Goal: Task Accomplishment & Management: Complete application form

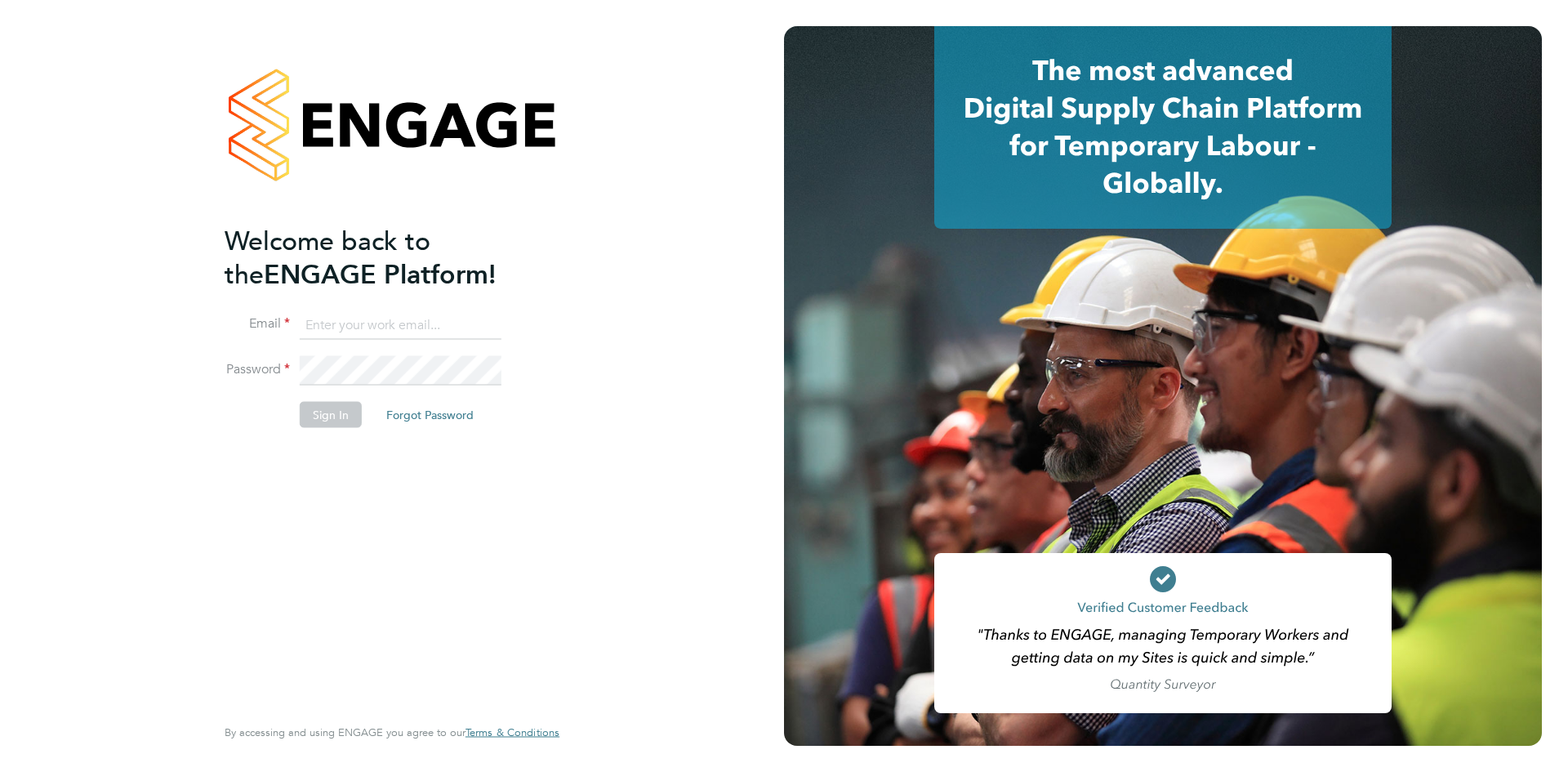
type input "ntaylor@spheresolutions.co.uk"
click at [343, 412] on button "Sign In" at bounding box center [331, 414] width 62 height 26
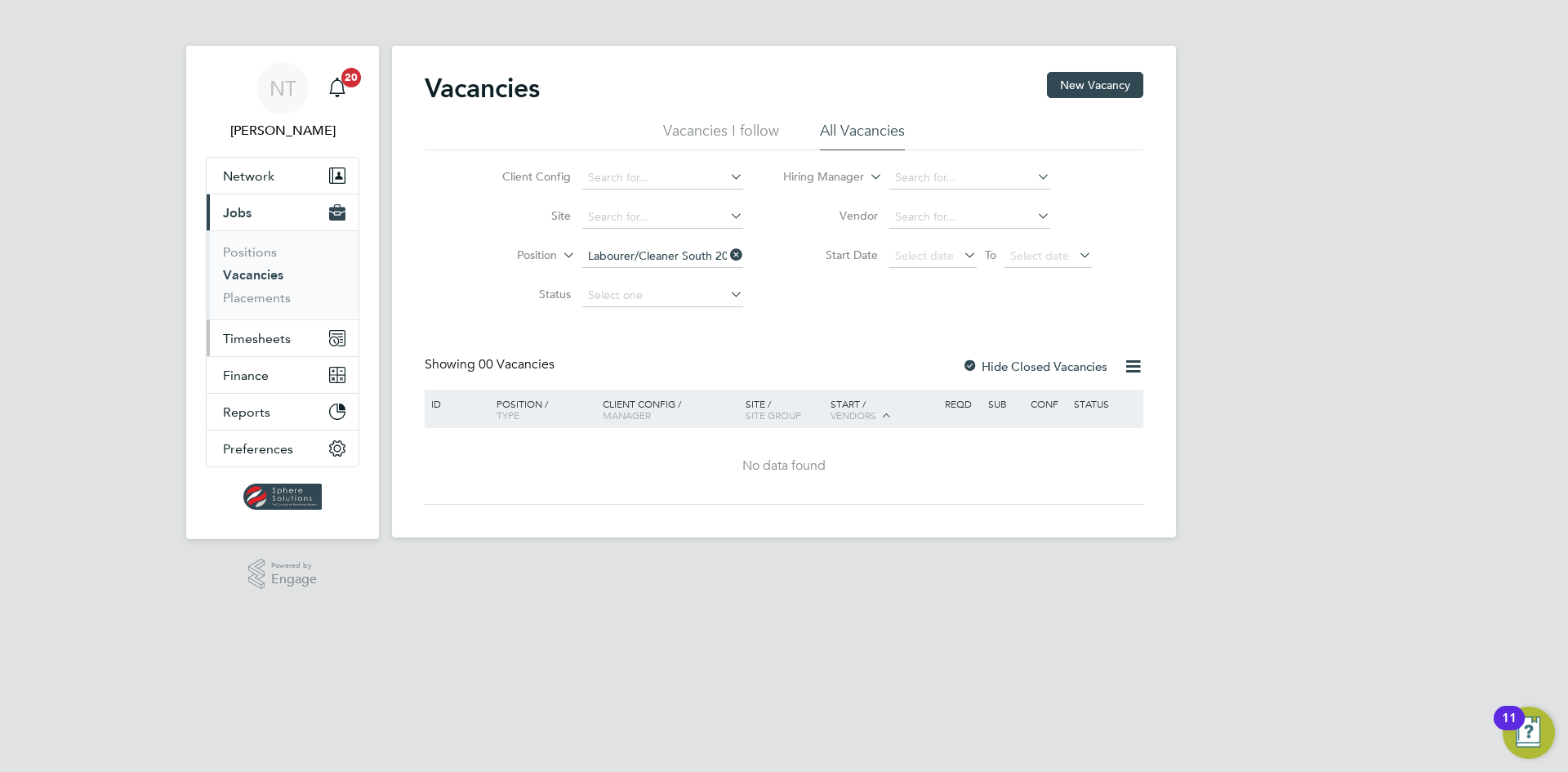
click at [266, 335] on span "Timesheets" at bounding box center [257, 338] width 68 height 15
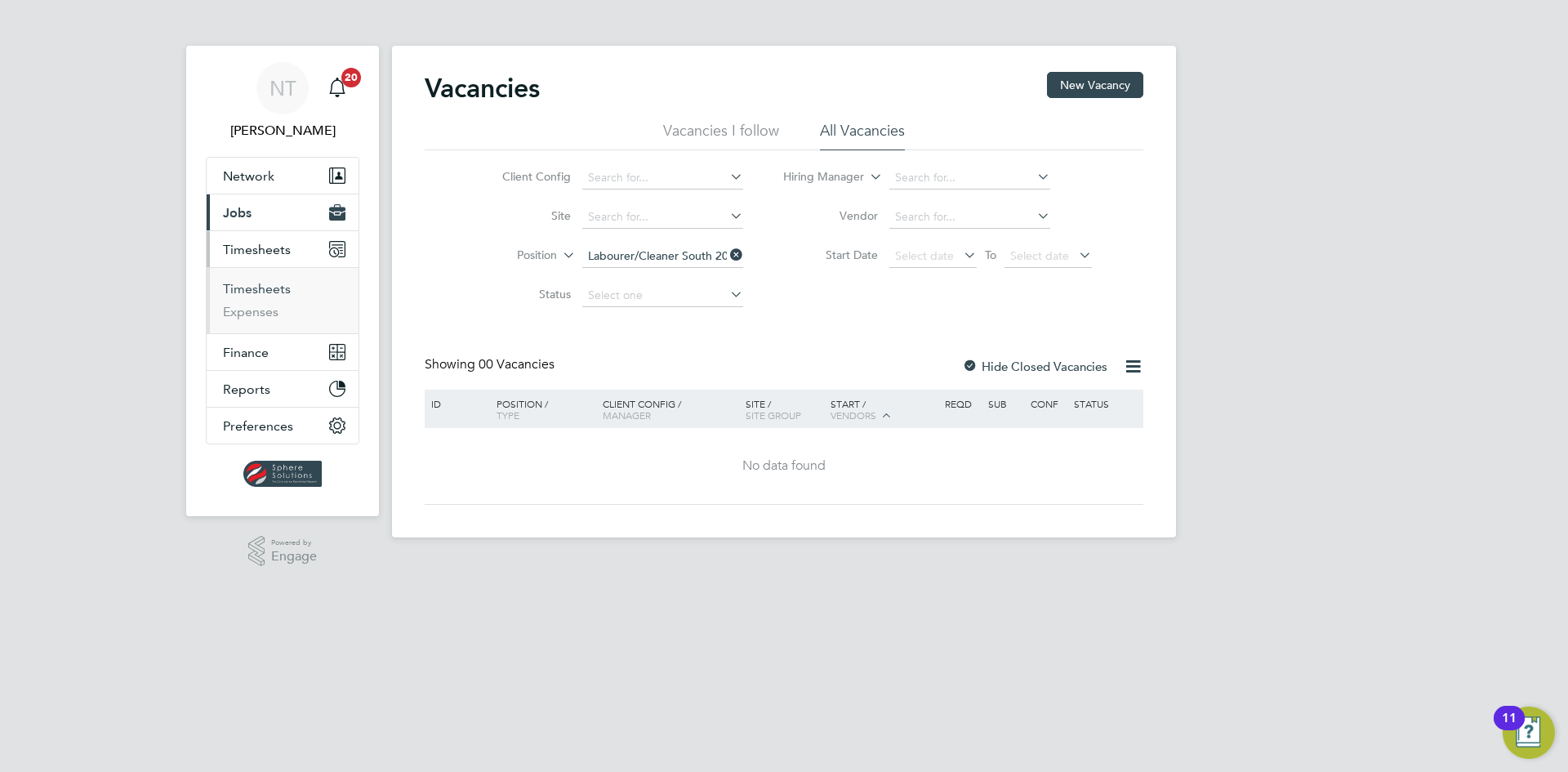
click at [267, 285] on link "Timesheets" at bounding box center [257, 289] width 68 height 15
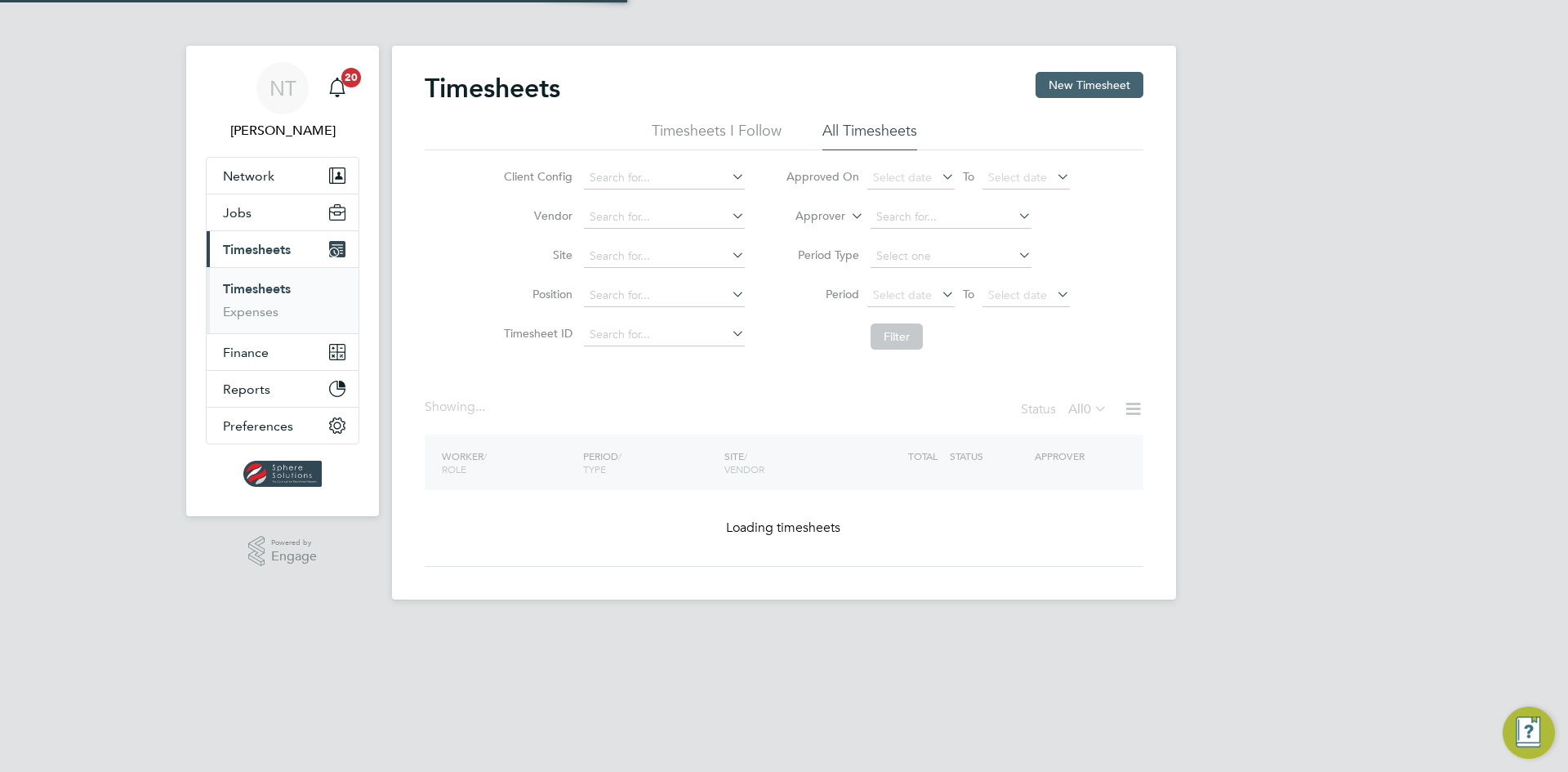
click at [1077, 78] on button "New Timesheet" at bounding box center [1089, 85] width 108 height 26
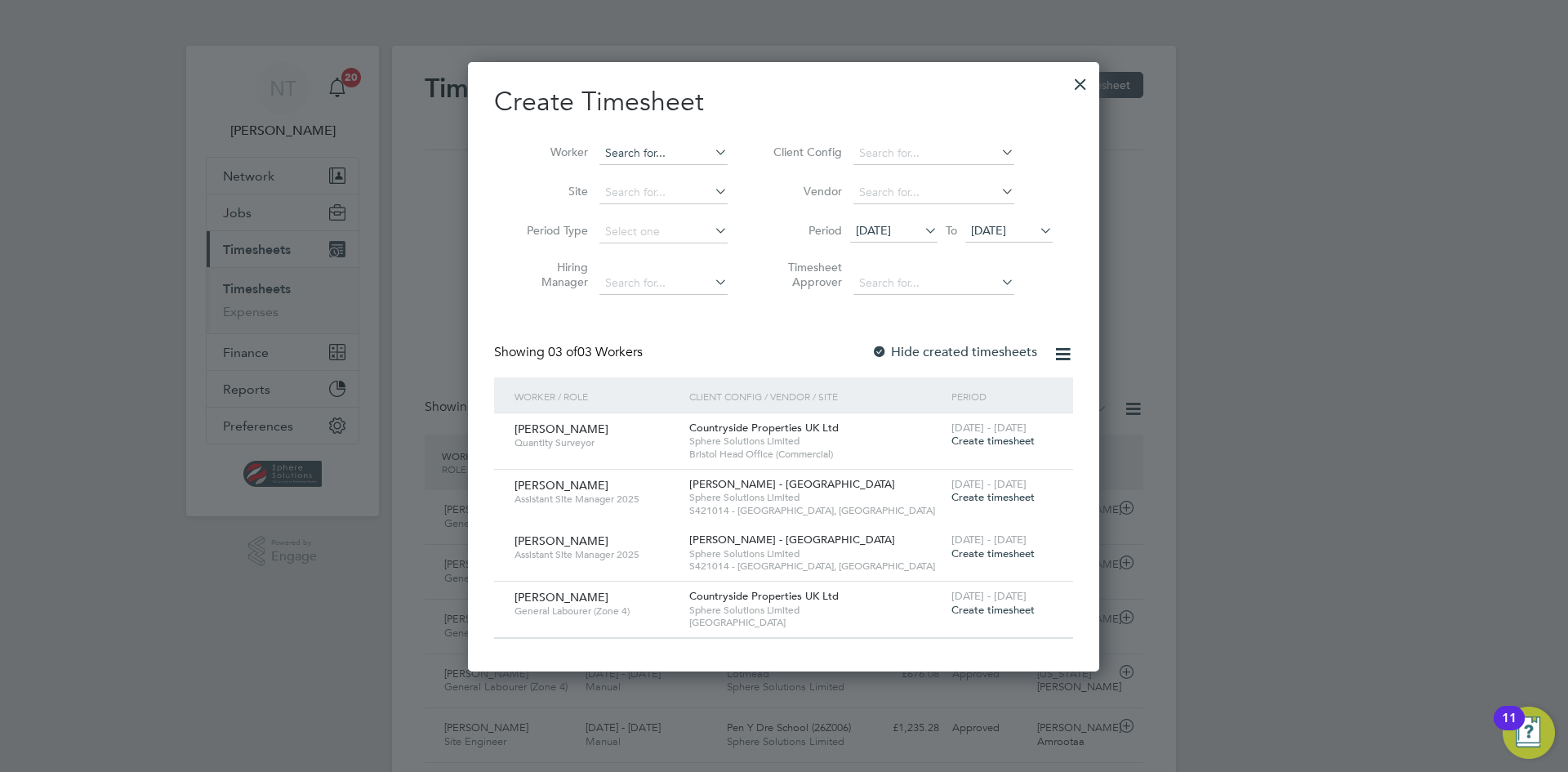
click at [629, 153] on input at bounding box center [663, 153] width 128 height 23
click at [621, 172] on b "Jeem" at bounding box center [620, 175] width 29 height 14
type input "[PERSON_NAME]"
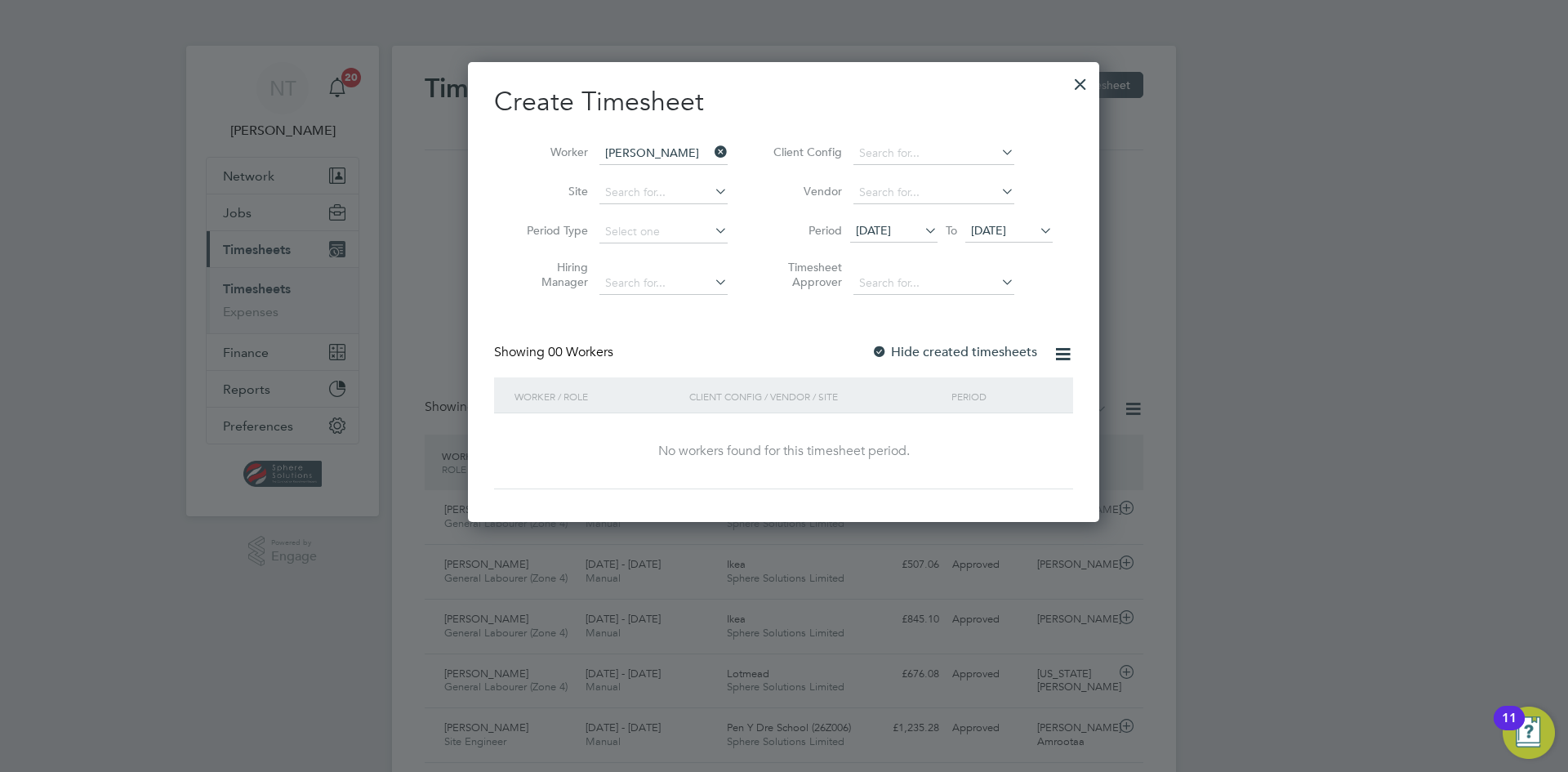
click at [1075, 78] on div at bounding box center [1080, 80] width 30 height 30
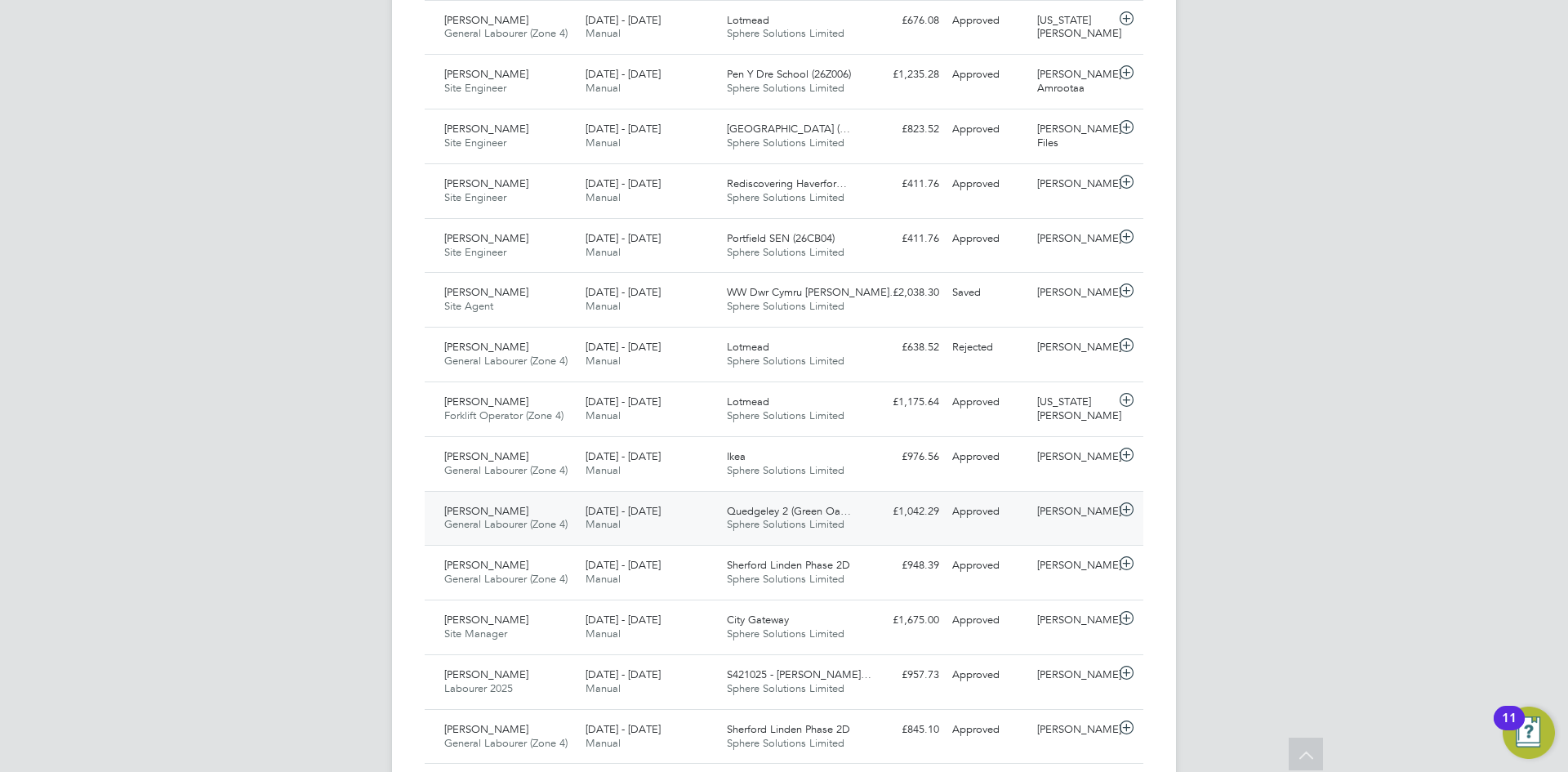
click at [610, 517] on span "[DATE] - [DATE]" at bounding box center [623, 511] width 75 height 14
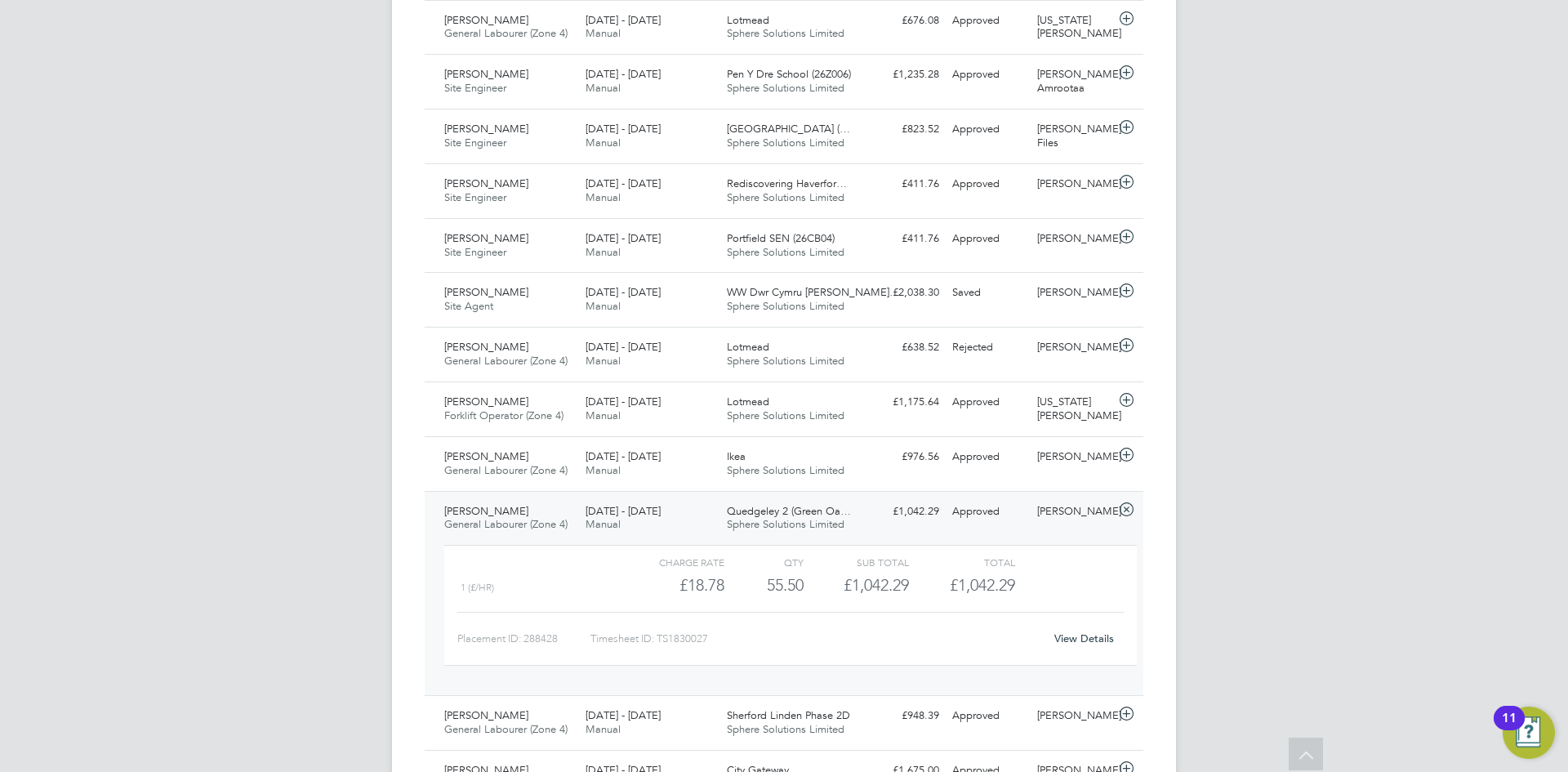
click at [1096, 637] on link "View Details" at bounding box center [1084, 639] width 59 height 14
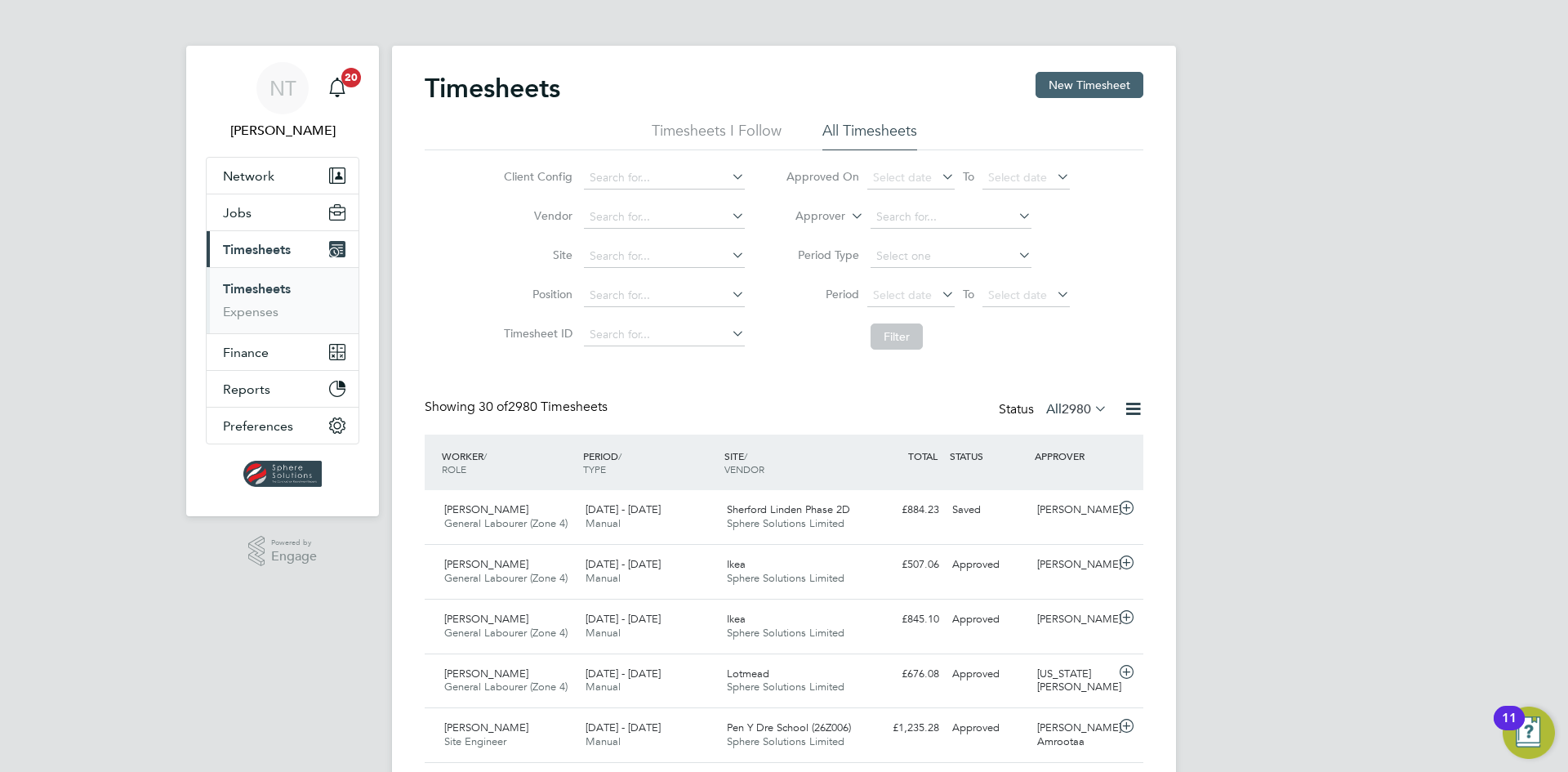
click at [1055, 83] on button "New Timesheet" at bounding box center [1089, 85] width 108 height 26
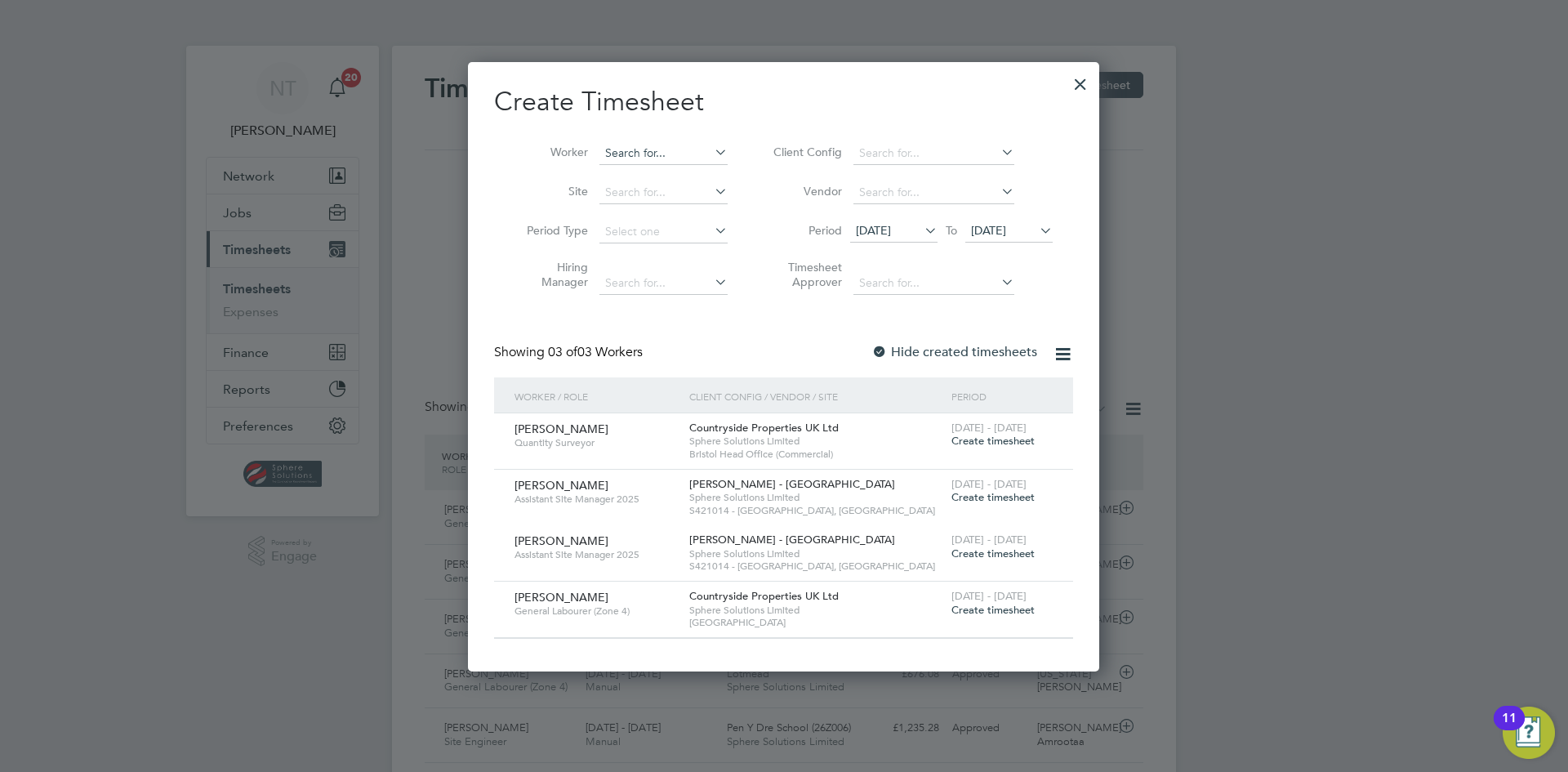
click at [614, 152] on input at bounding box center [663, 153] width 128 height 23
click at [618, 165] on li "[PERSON_NAME]" at bounding box center [665, 175] width 135 height 22
type input "[PERSON_NAME]"
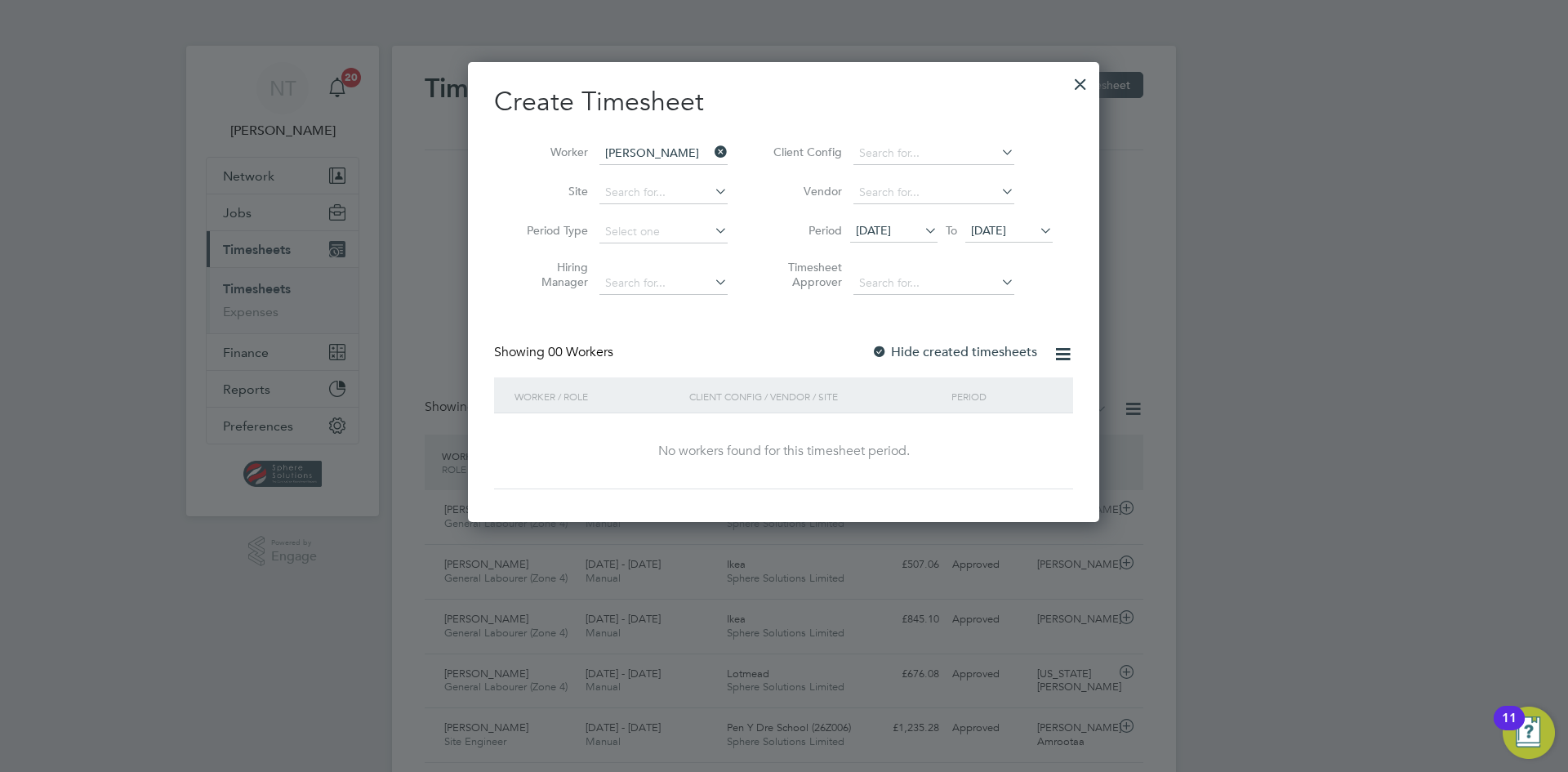
click at [891, 228] on span "[DATE]" at bounding box center [873, 230] width 35 height 14
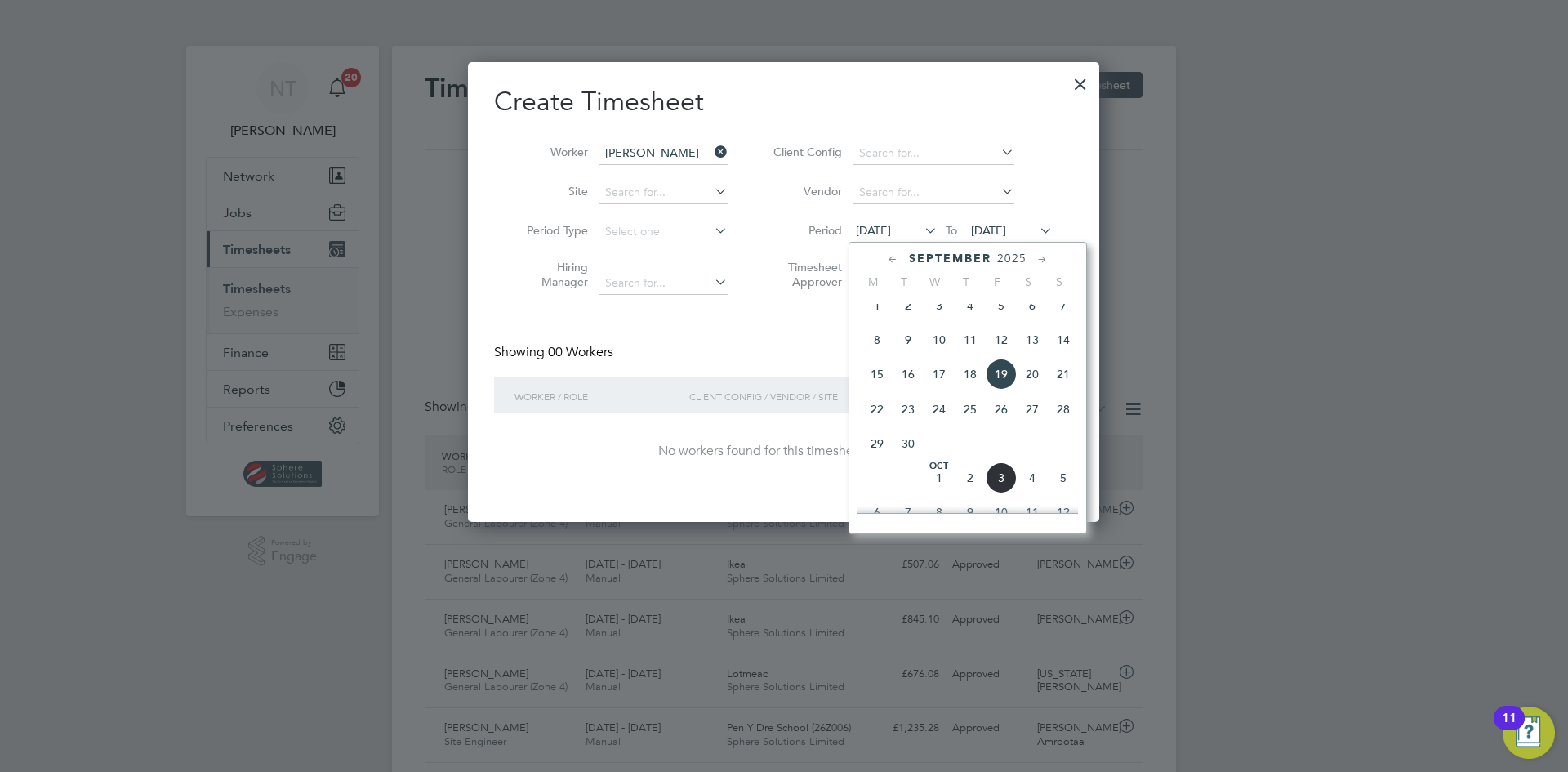
click at [1001, 488] on span "3" at bounding box center [1001, 478] width 31 height 31
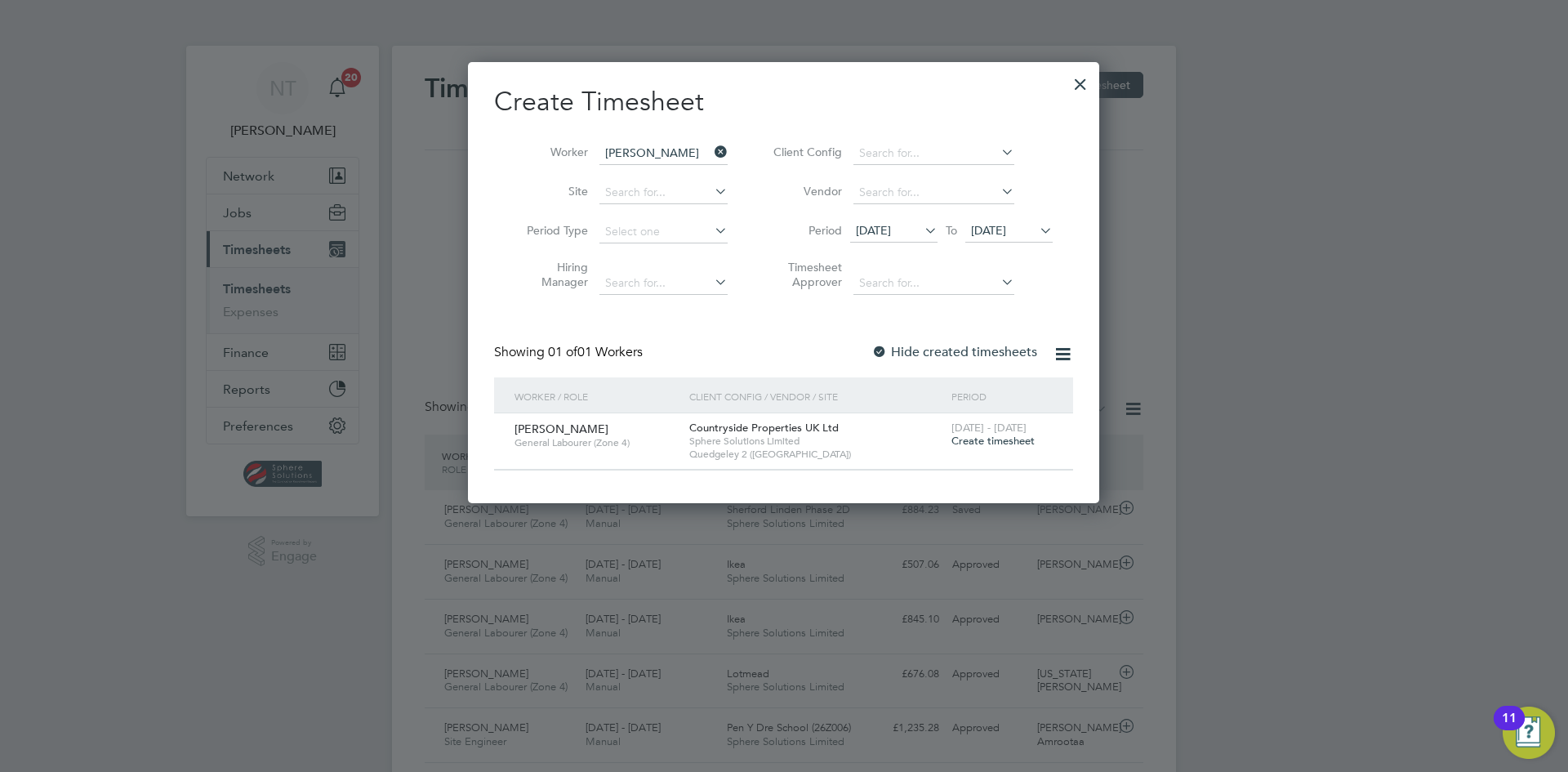
click at [964, 440] on span "Create timesheet" at bounding box center [993, 440] width 83 height 14
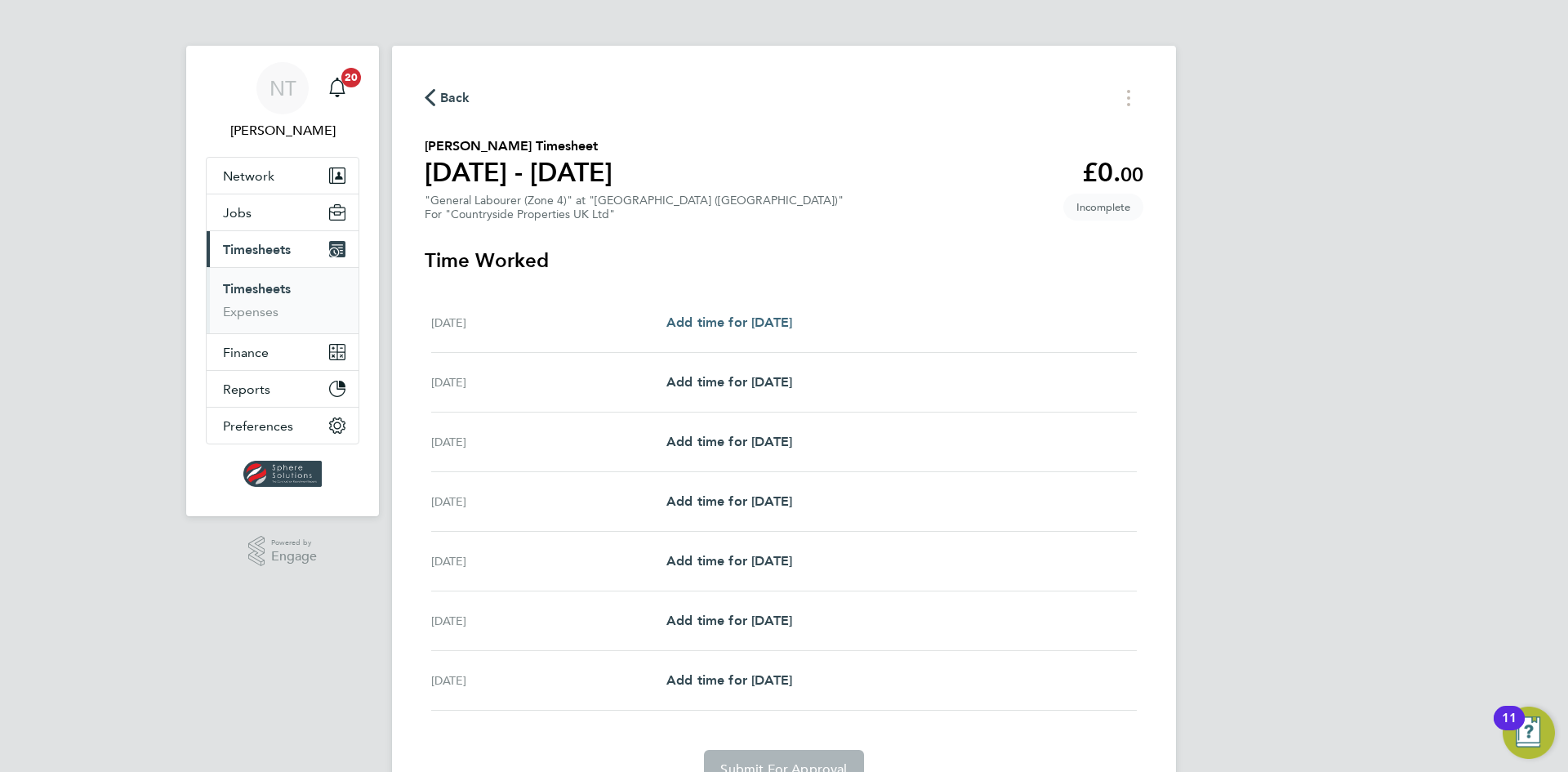
click at [699, 321] on span "Add time for [DATE]" at bounding box center [729, 322] width 126 height 15
select select "30"
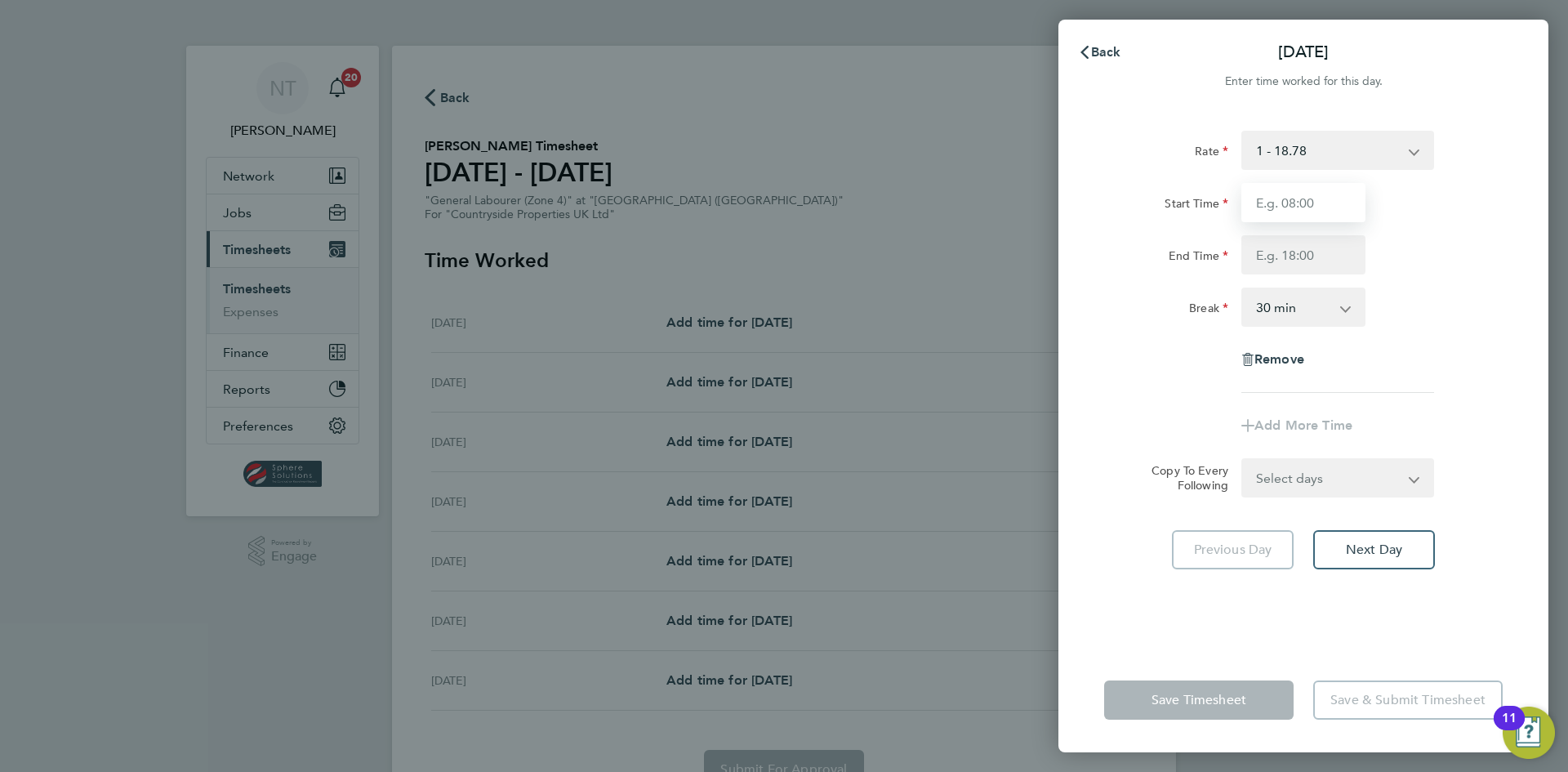
click at [1261, 200] on input "Start Time" at bounding box center [1303, 202] width 124 height 39
type input "07:00"
type input "17:00"
click at [1484, 277] on div "Rate 1 - 18.78 Start Time 07:00 End Time 17:00 Break 0 min 15 min 30 min 45 min…" at bounding box center [1303, 262] width 399 height 262
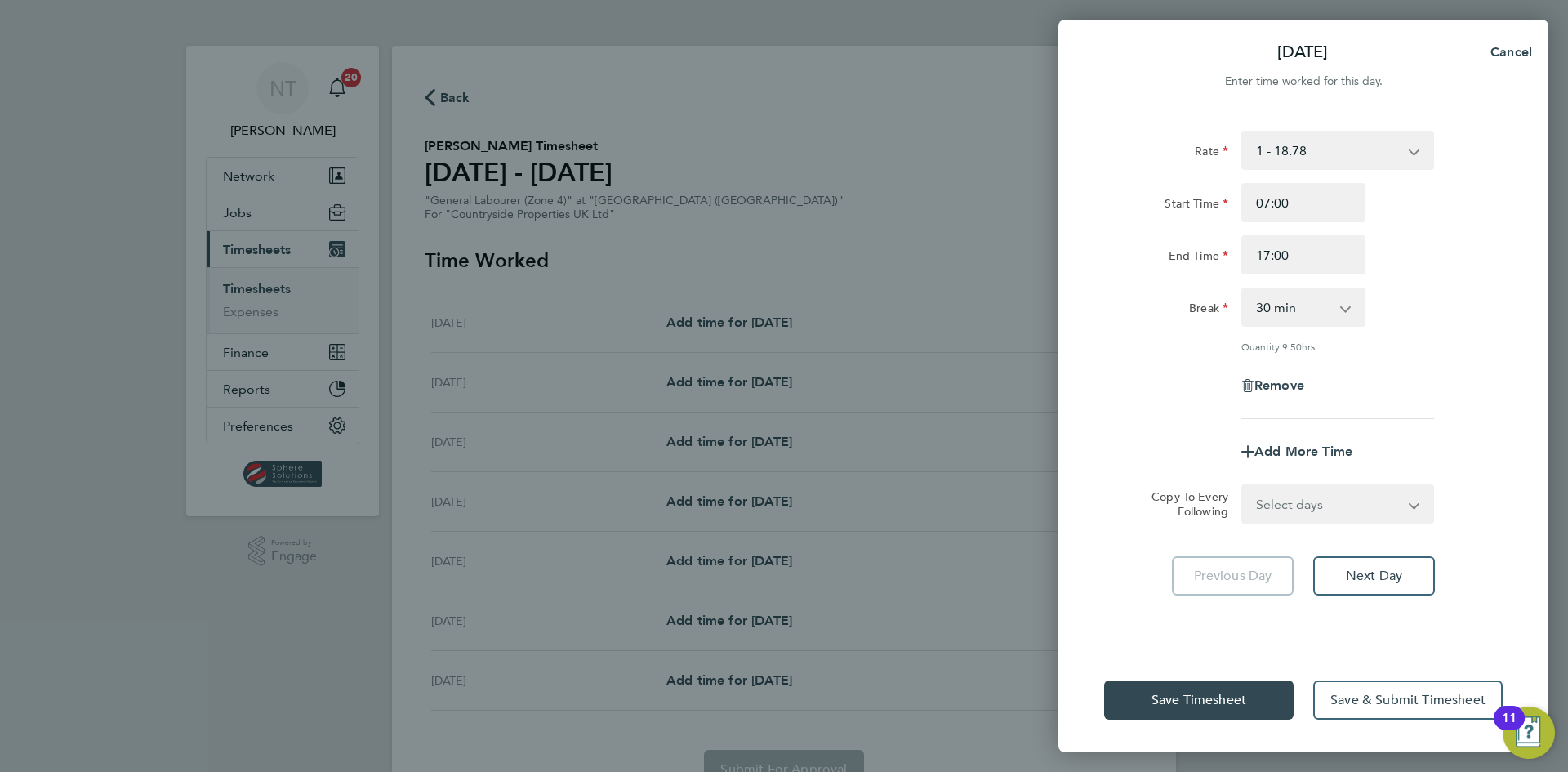
click at [1338, 497] on select "Select days Day Weekday (Mon-Fri) Weekend (Sat-Sun) [DATE] [DATE] [DATE] [DATE]…" at bounding box center [1328, 504] width 172 height 36
select select "WEEKDAY"
click at [1243, 486] on select "Select days Day Weekday (Mon-Fri) Weekend (Sat-Sun) [DATE] [DATE] [DATE] [DATE]…" at bounding box center [1328, 504] width 172 height 36
select select "[DATE]"
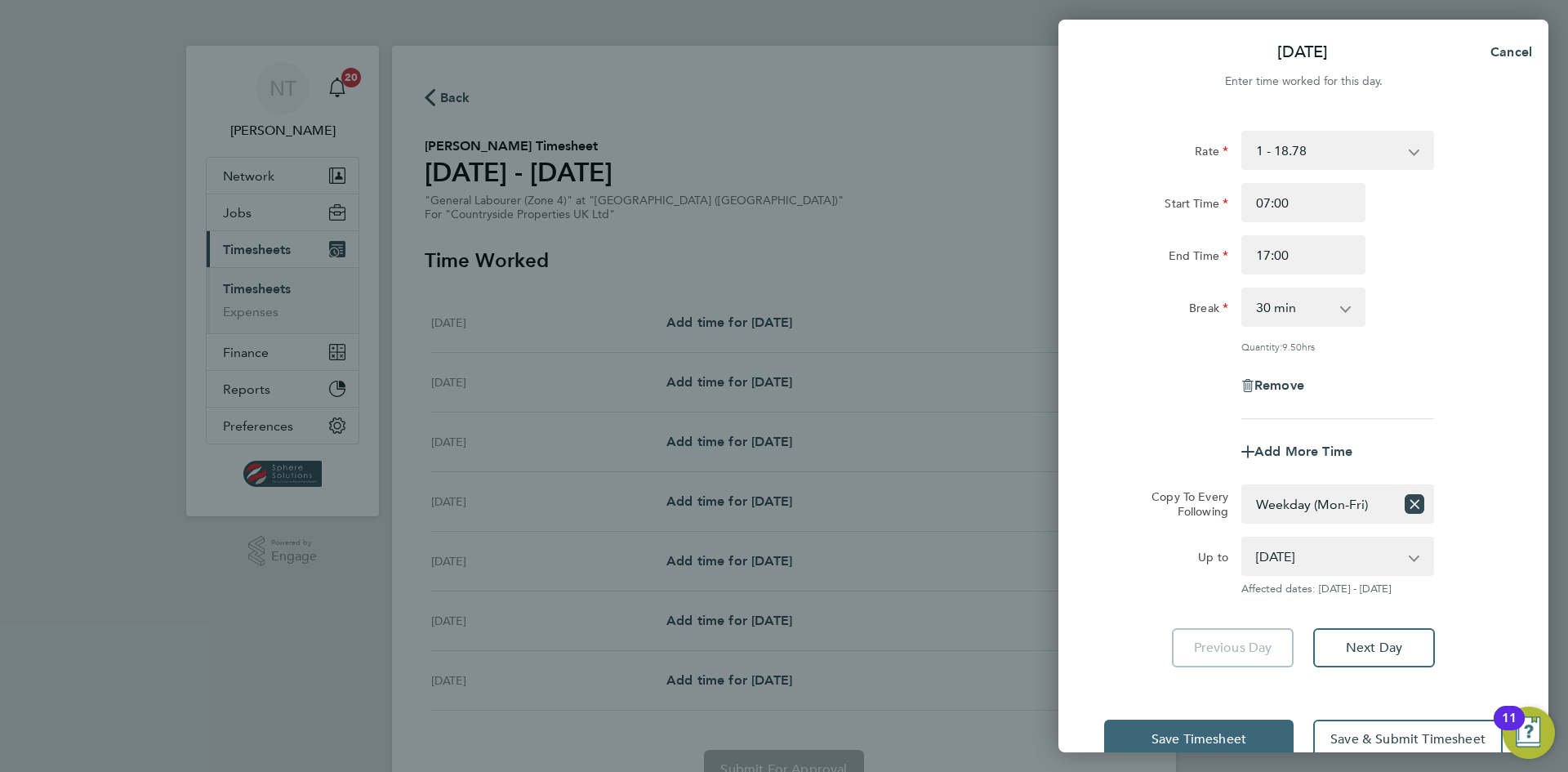
click at [1197, 728] on button "Save Timesheet" at bounding box center [1198, 739] width 190 height 39
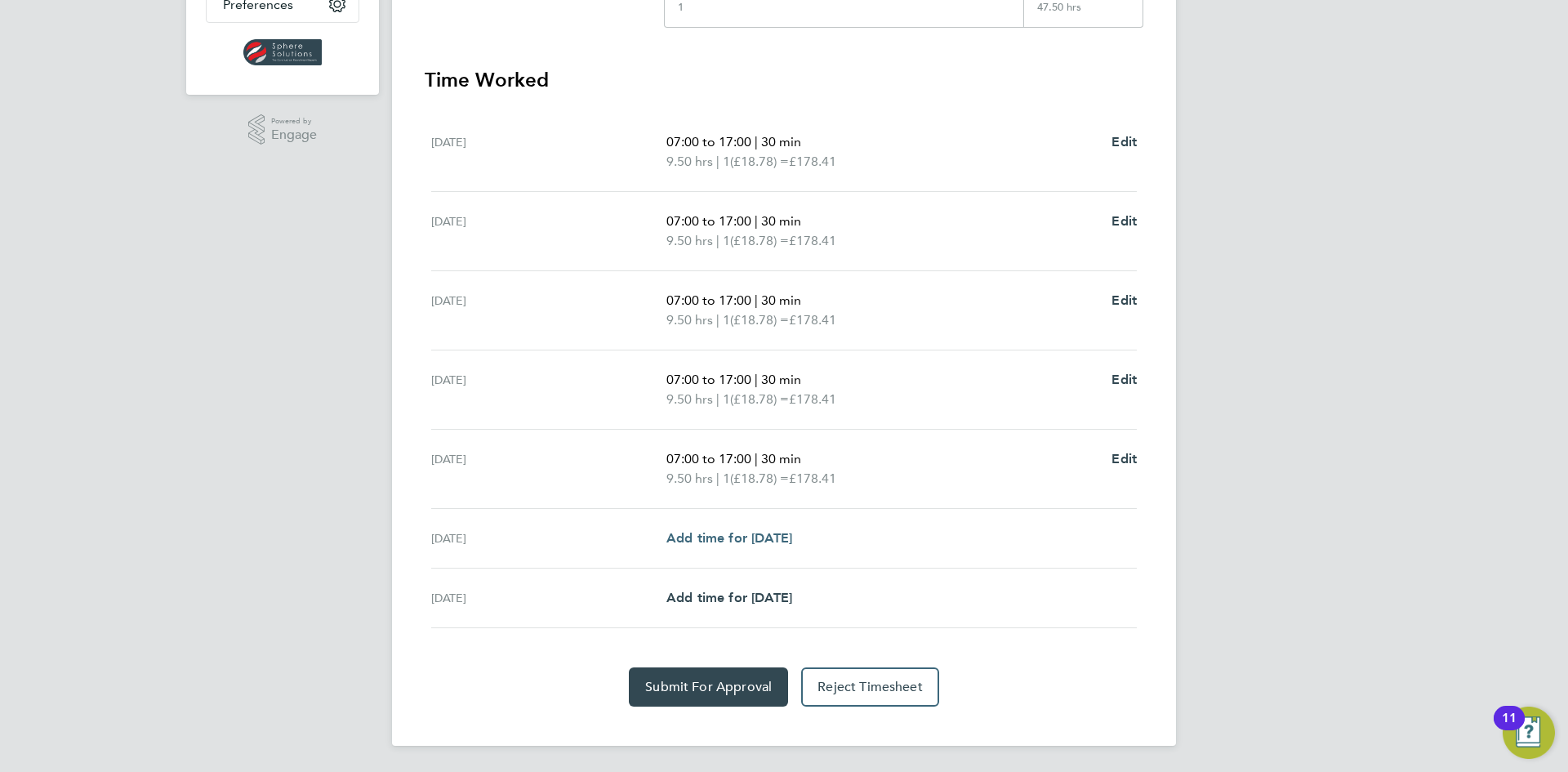
click at [729, 536] on span "Add time for [DATE]" at bounding box center [729, 538] width 126 height 15
select select "30"
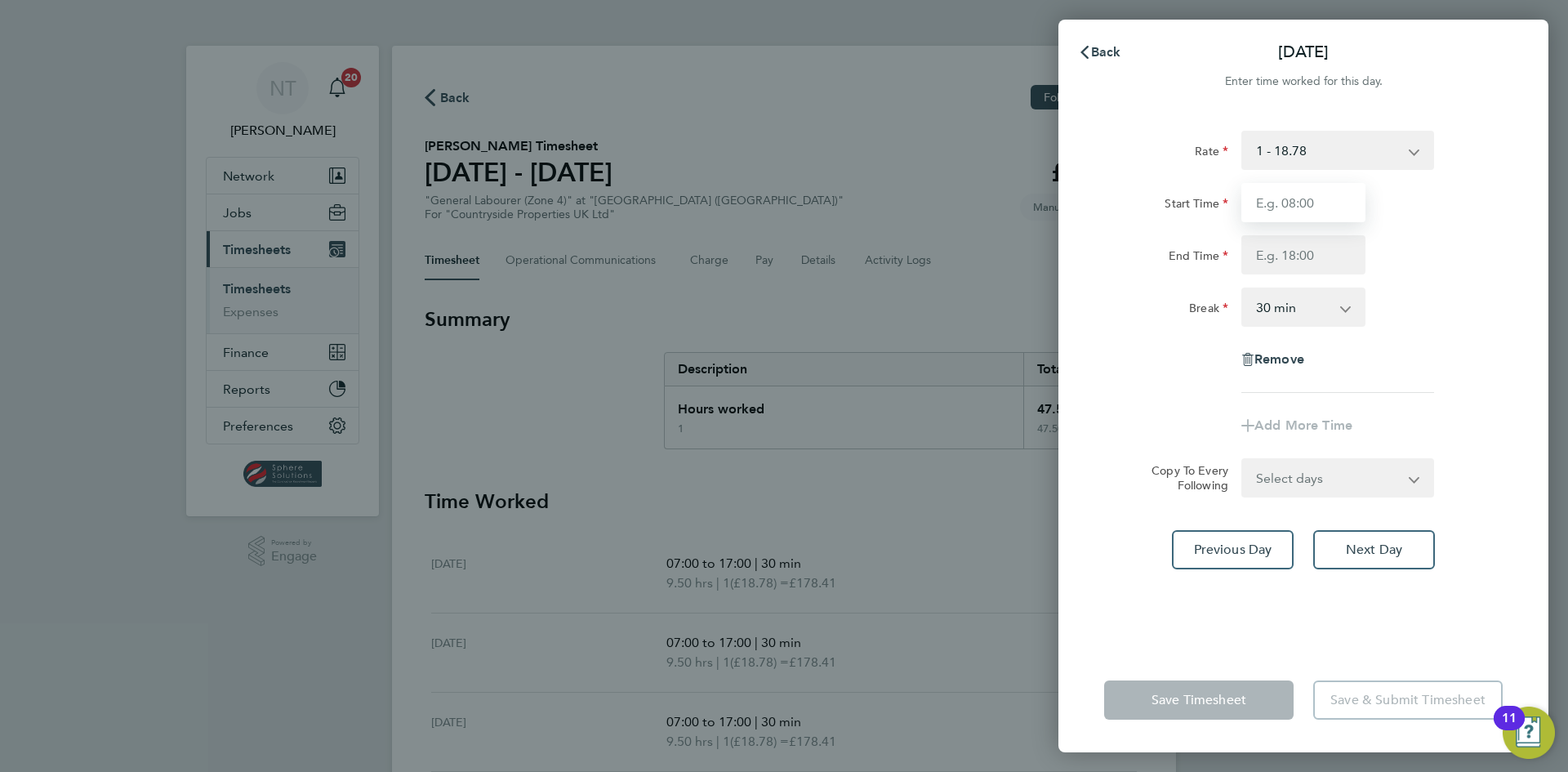
click at [1265, 199] on input "Start Time" at bounding box center [1303, 202] width 124 height 39
type input "07:00"
click at [1263, 264] on input "End Time" at bounding box center [1303, 255] width 124 height 39
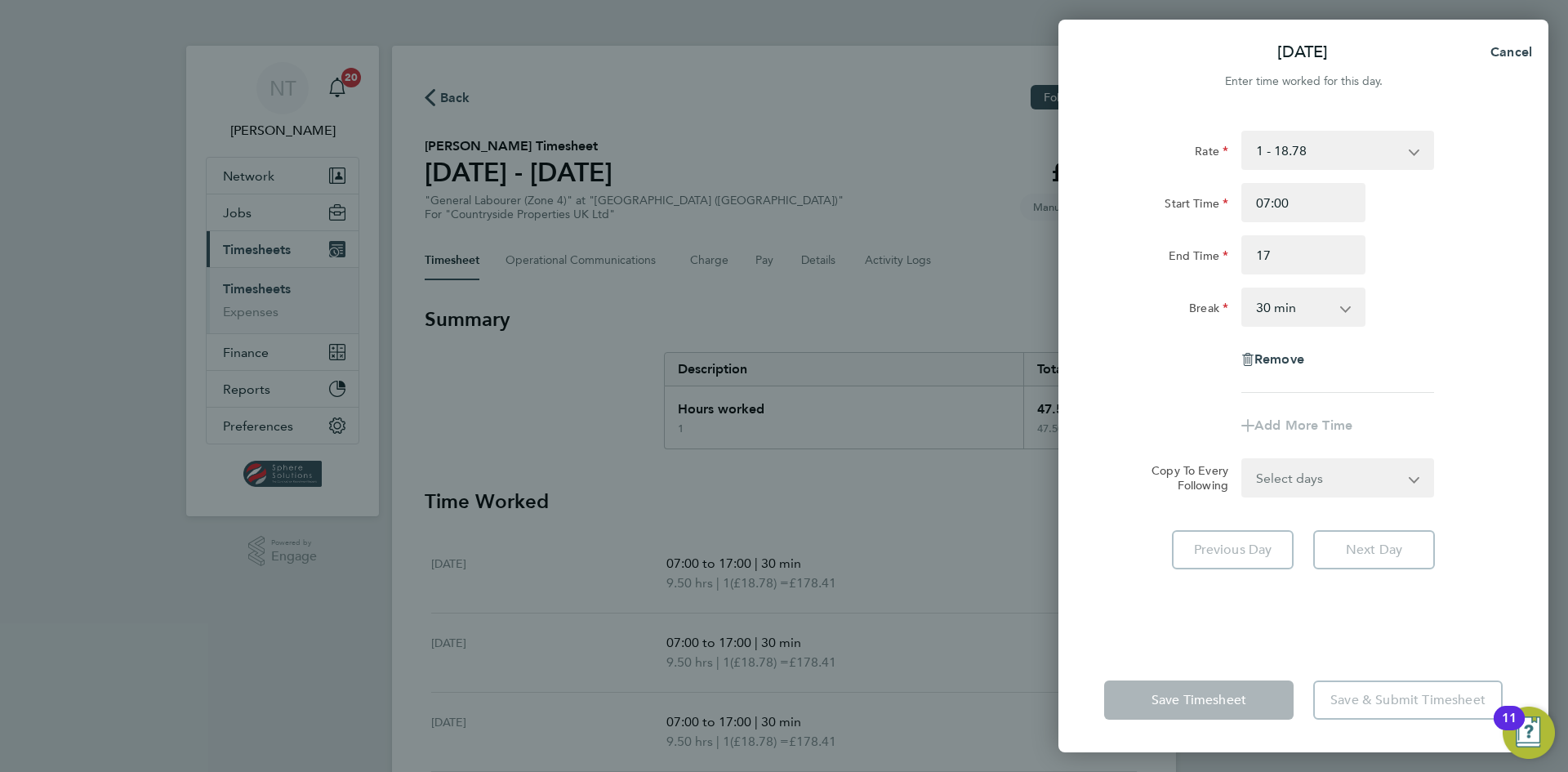
type input "17:00"
click at [1280, 309] on select "0 min 15 min 30 min 45 min 60 min 75 min 90 min" at bounding box center [1293, 307] width 101 height 36
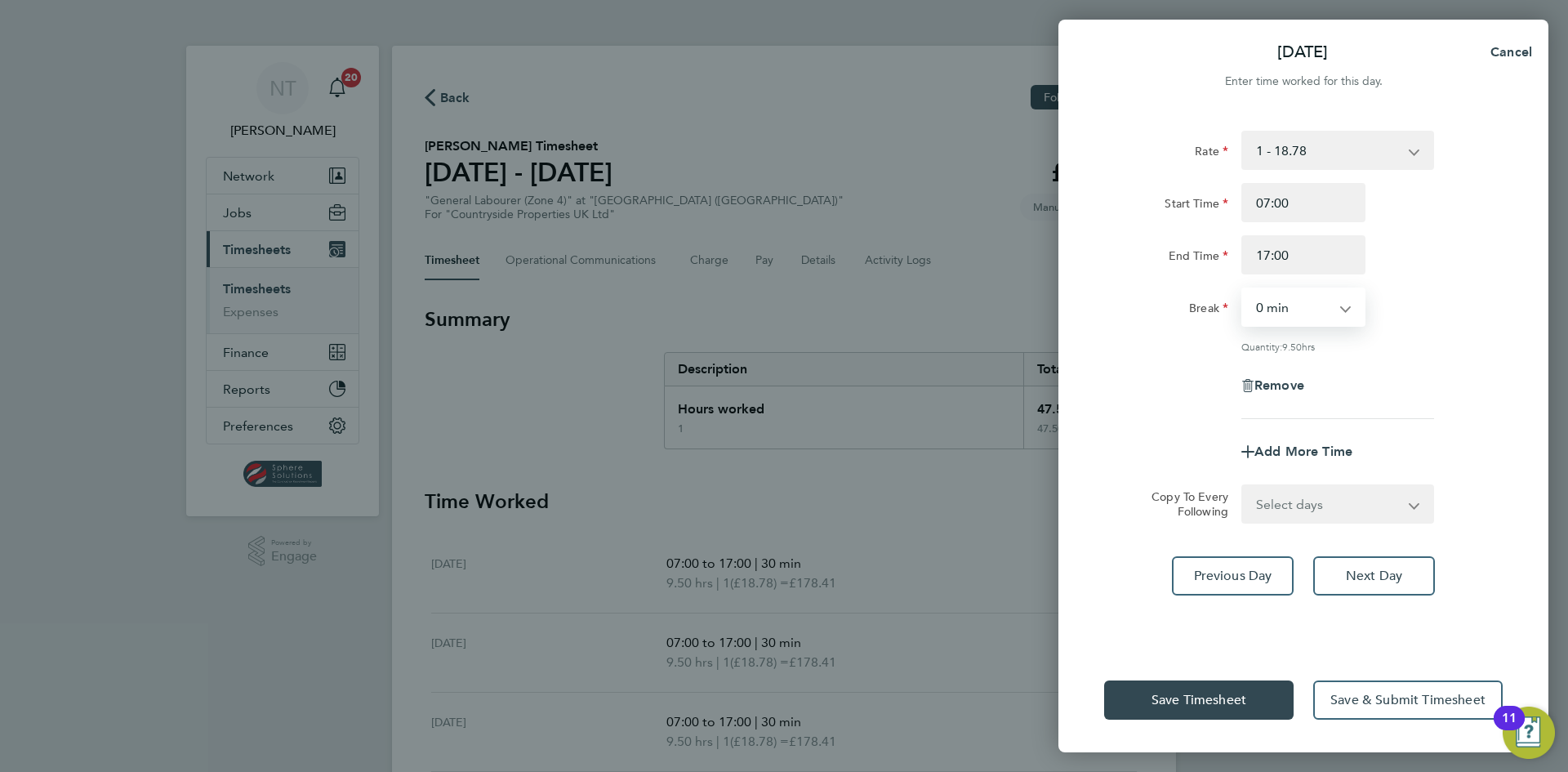
click at [1243, 289] on select "0 min 15 min 30 min 45 min 60 min 75 min 90 min" at bounding box center [1293, 307] width 101 height 36
click at [1274, 310] on select "0 min 15 min 30 min 45 min 60 min 75 min 90 min" at bounding box center [1293, 307] width 101 height 36
select select "30"
click at [1243, 289] on select "0 min 15 min 30 min 45 min 60 min 75 min 90 min" at bounding box center [1293, 307] width 101 height 36
click at [1210, 692] on span "Save Timesheet" at bounding box center [1198, 700] width 94 height 16
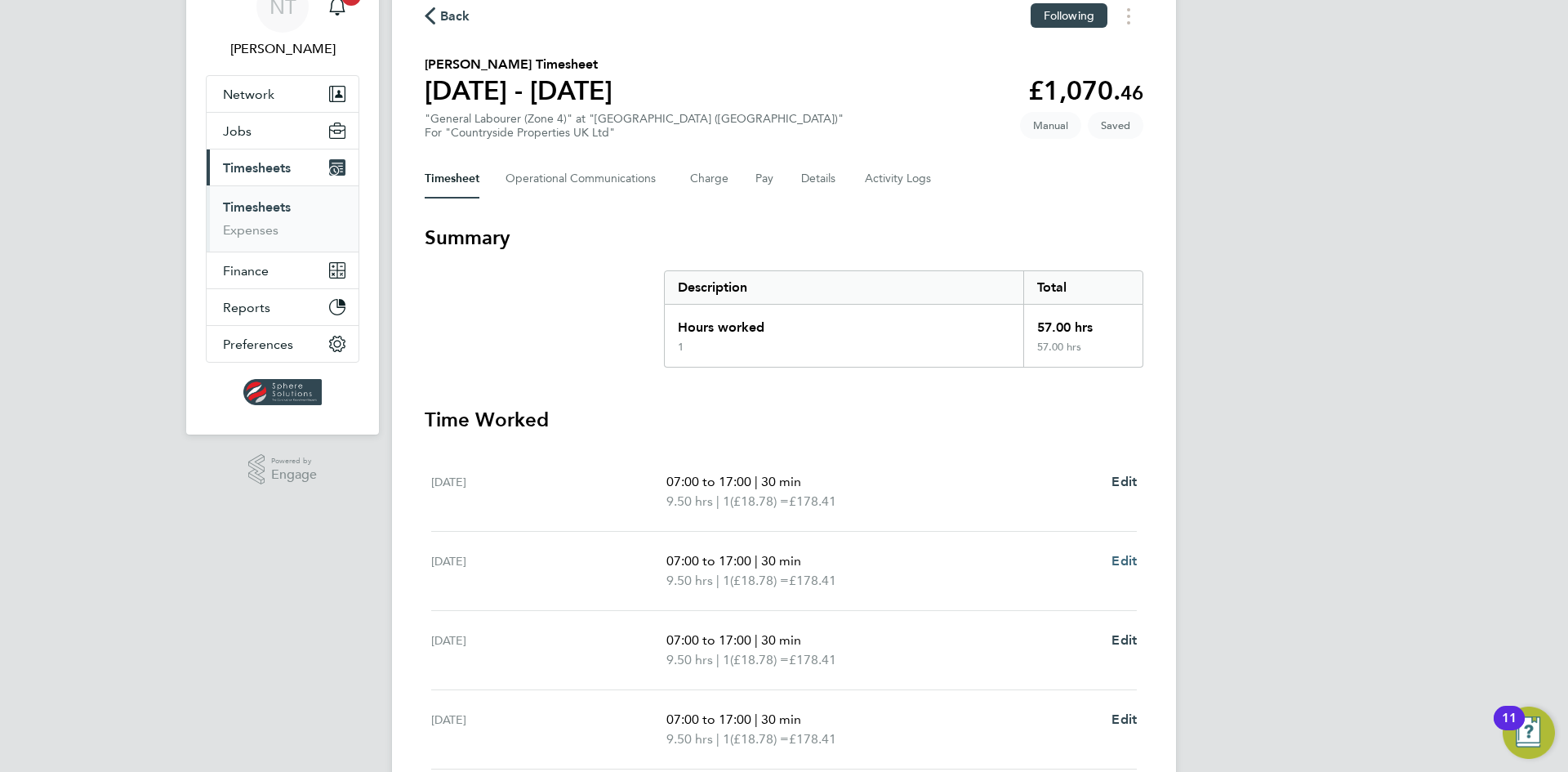
click at [1123, 559] on span "Edit" at bounding box center [1124, 560] width 25 height 15
select select "30"
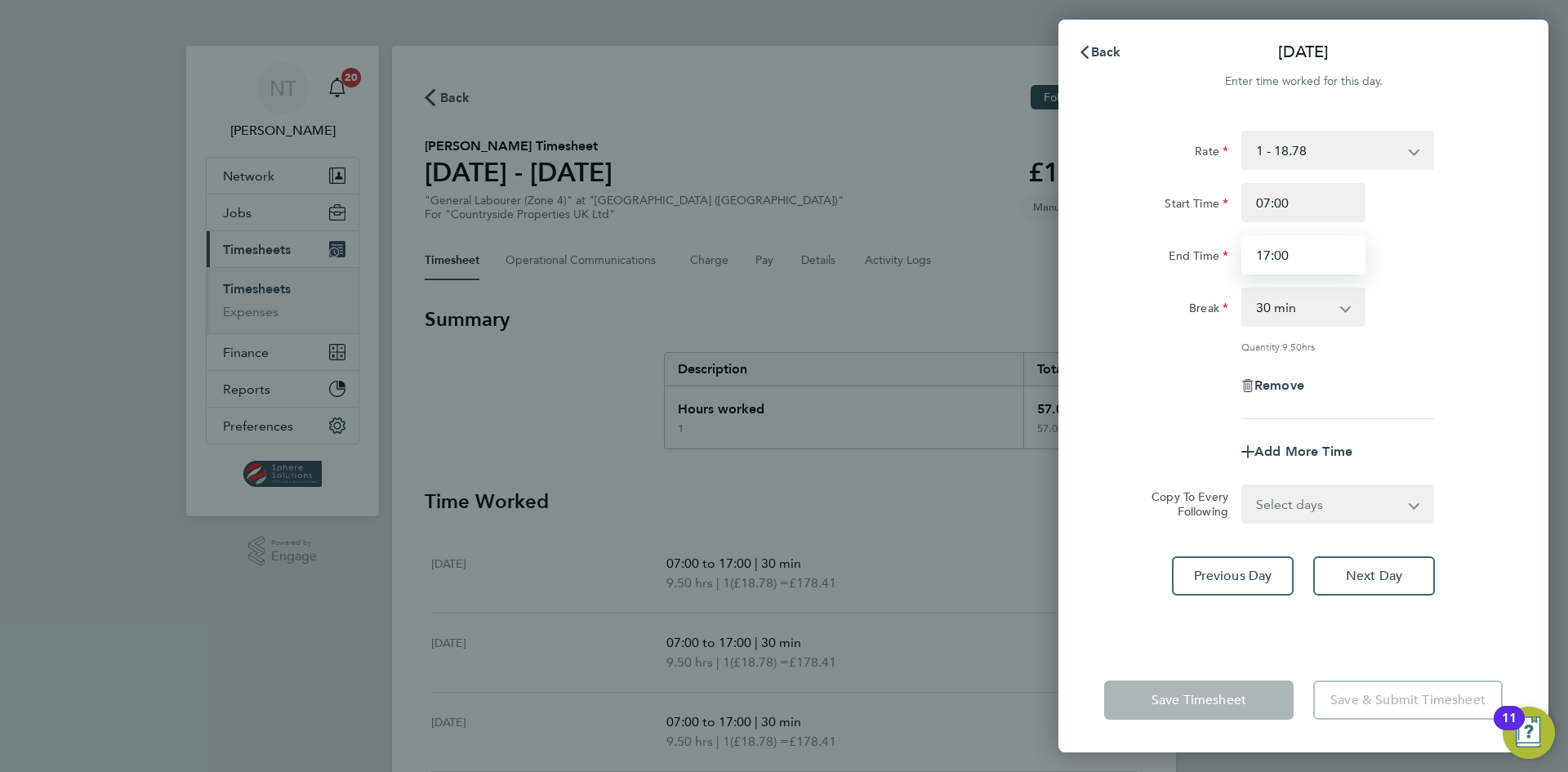
click at [1280, 254] on input "17:00" at bounding box center [1303, 255] width 124 height 39
type input "17:30"
click at [1452, 435] on div "Add More Time" at bounding box center [1303, 451] width 411 height 39
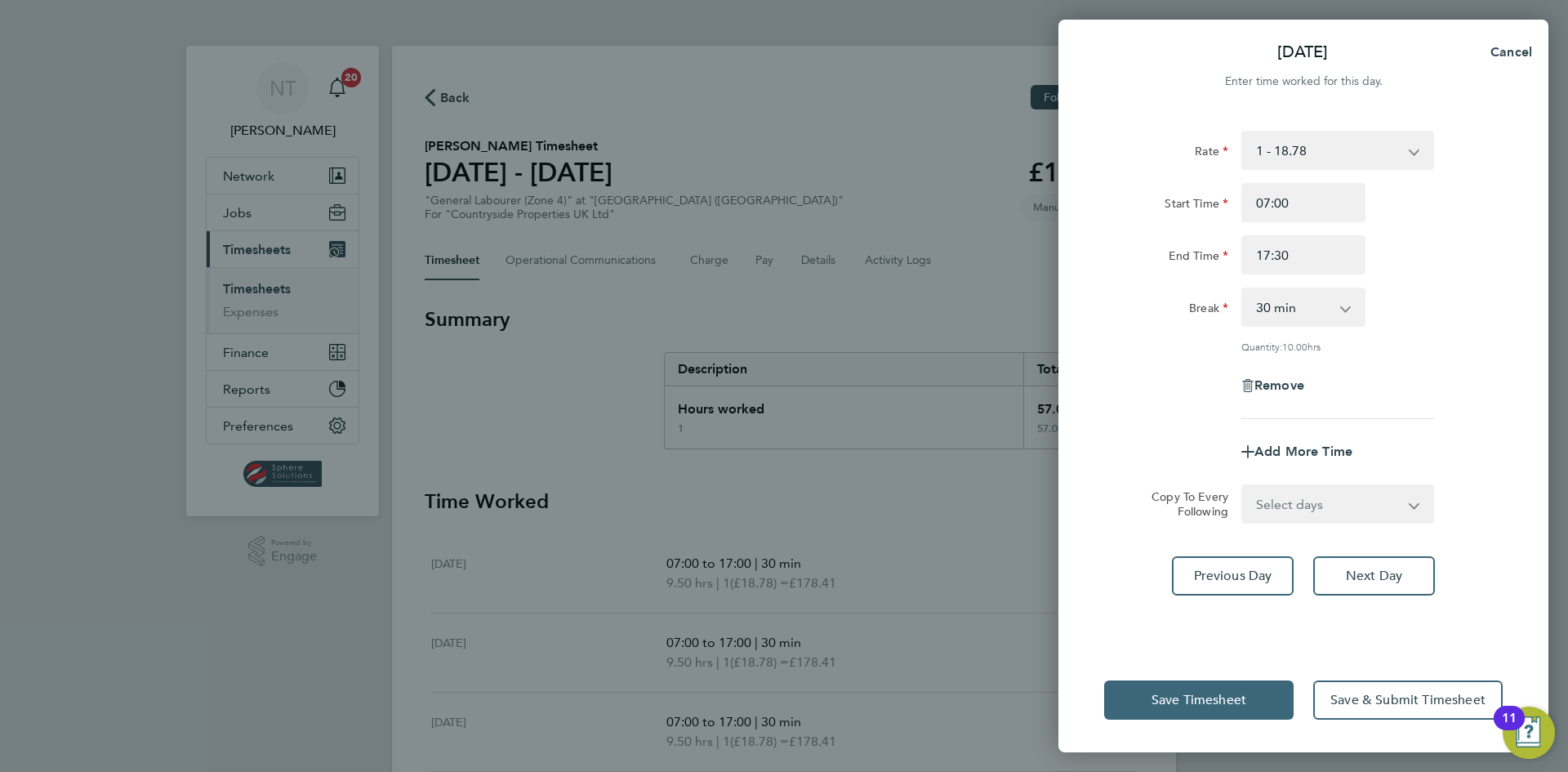
click at [1236, 690] on button "Save Timesheet" at bounding box center [1198, 700] width 190 height 39
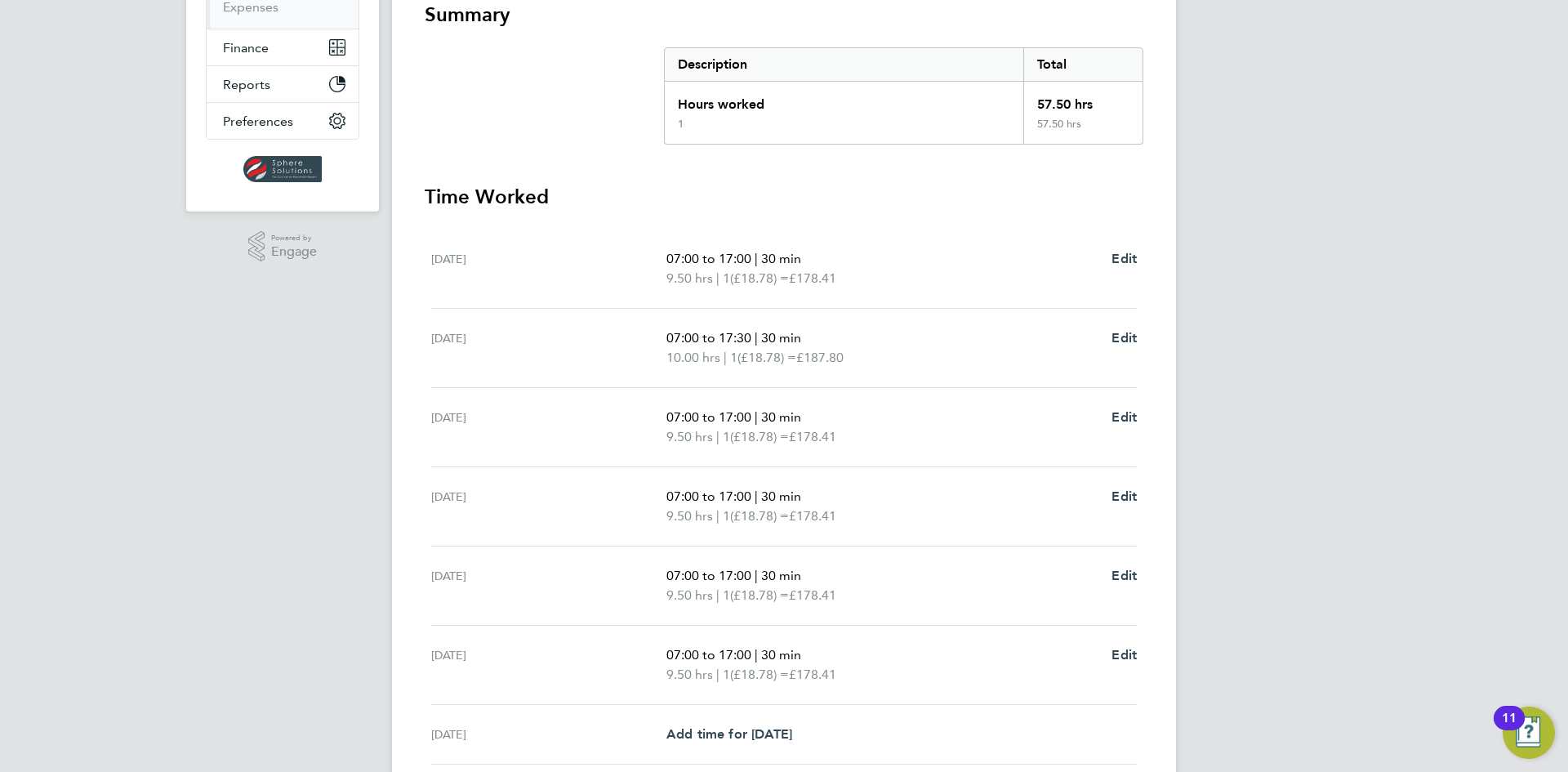
scroll to position [441, 0]
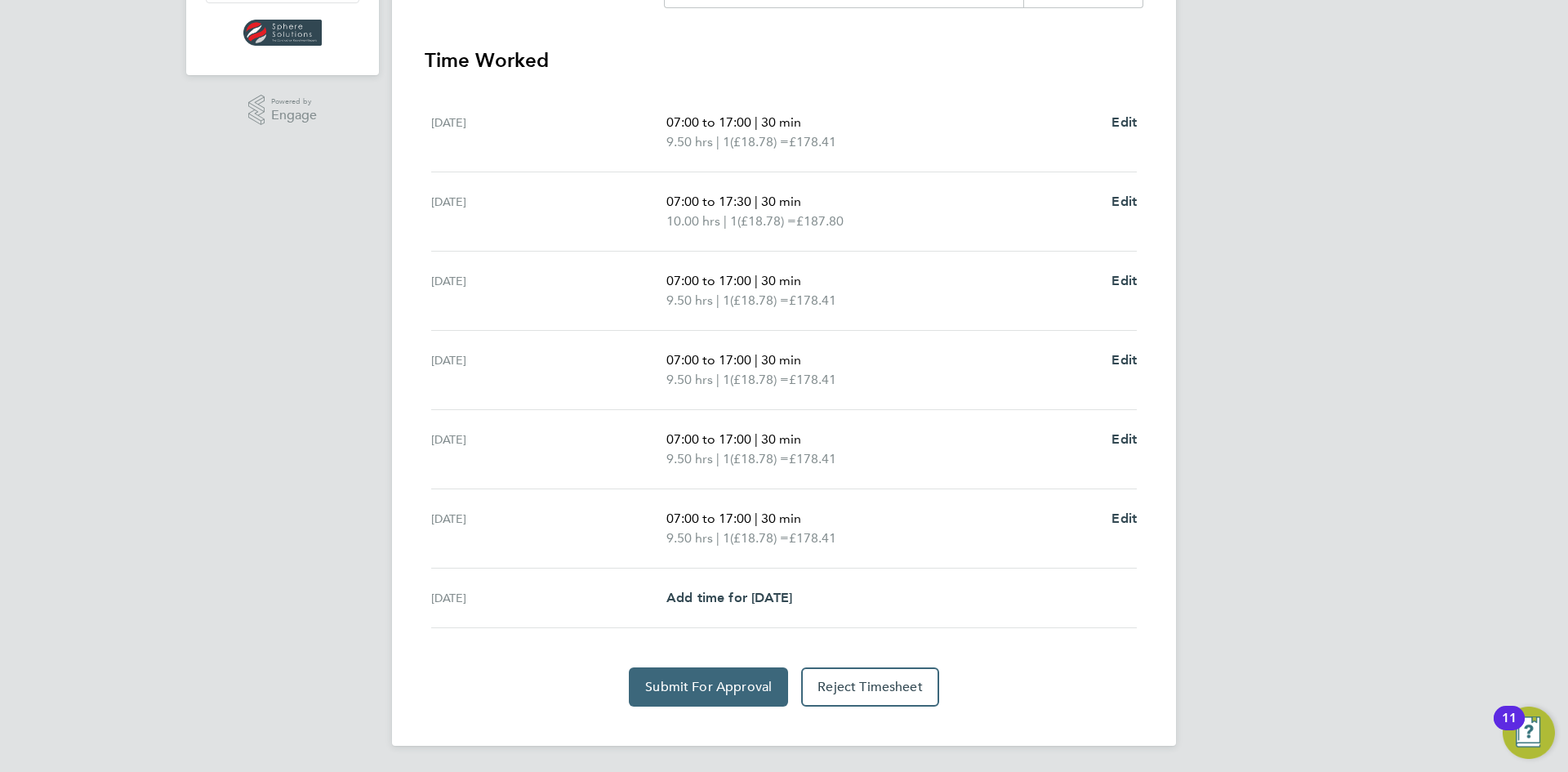
click at [704, 691] on span "Submit For Approval" at bounding box center [708, 686] width 127 height 16
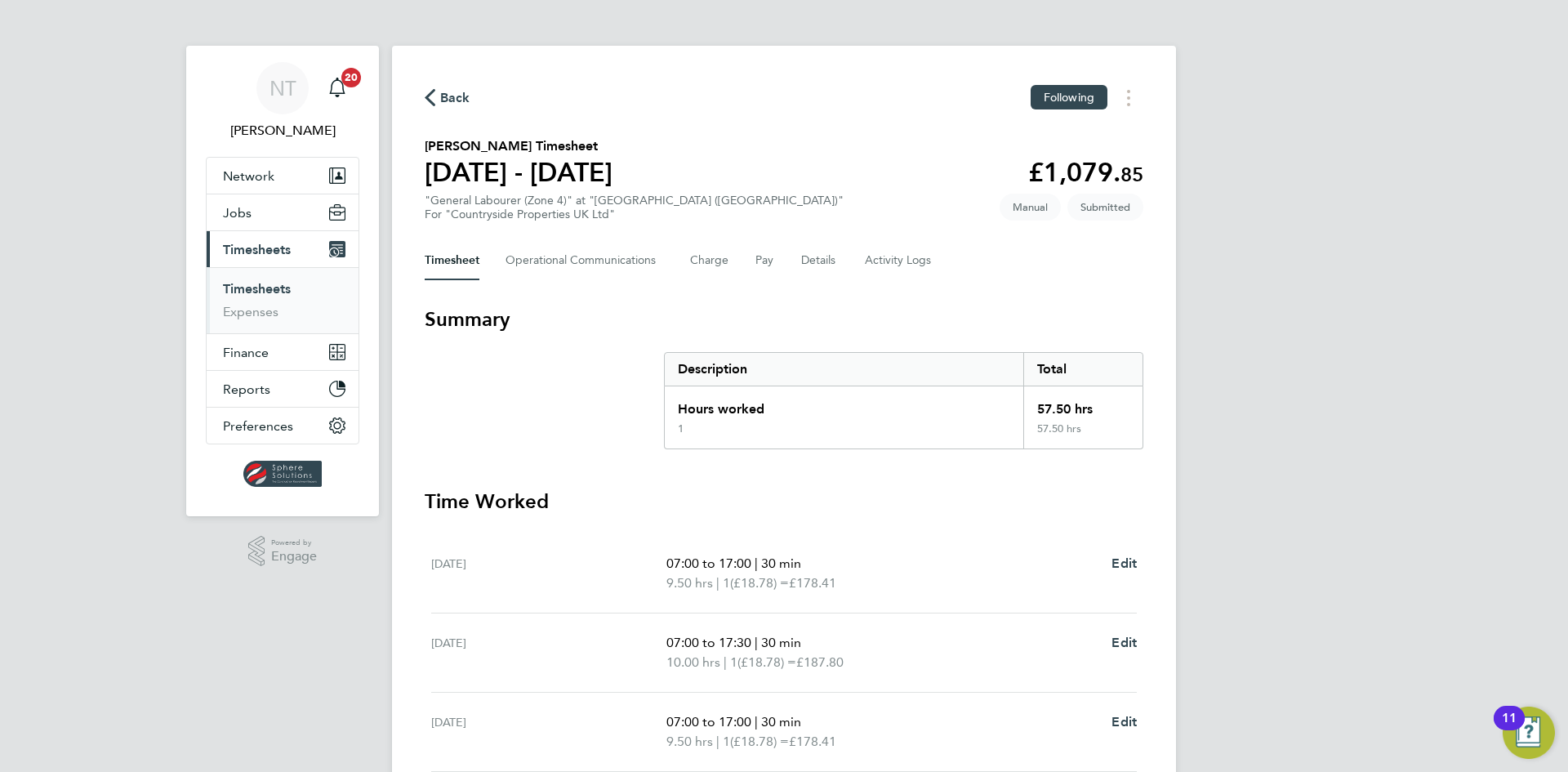
click at [274, 292] on link "Timesheets" at bounding box center [257, 289] width 68 height 15
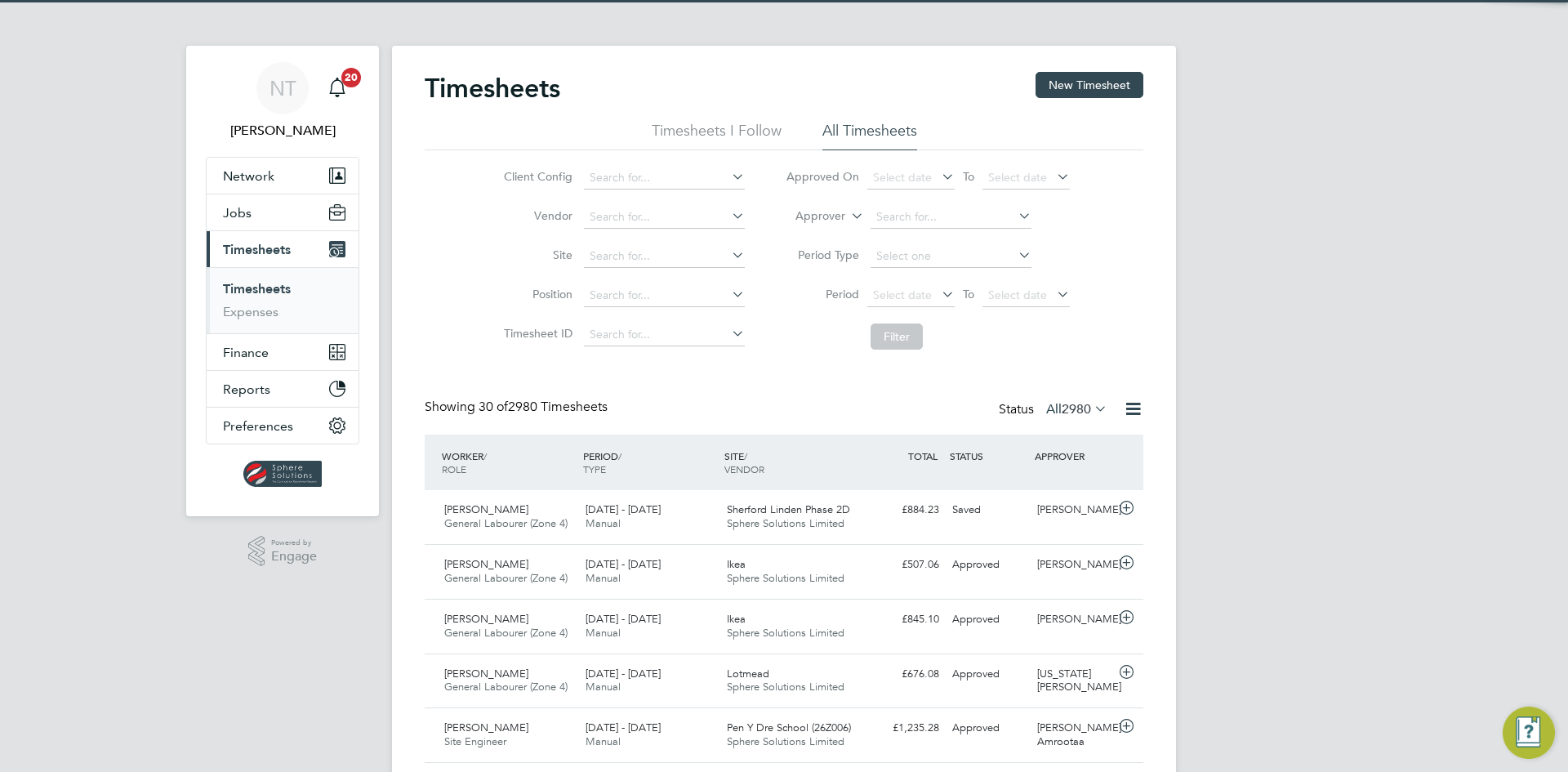
scroll to position [42, 142]
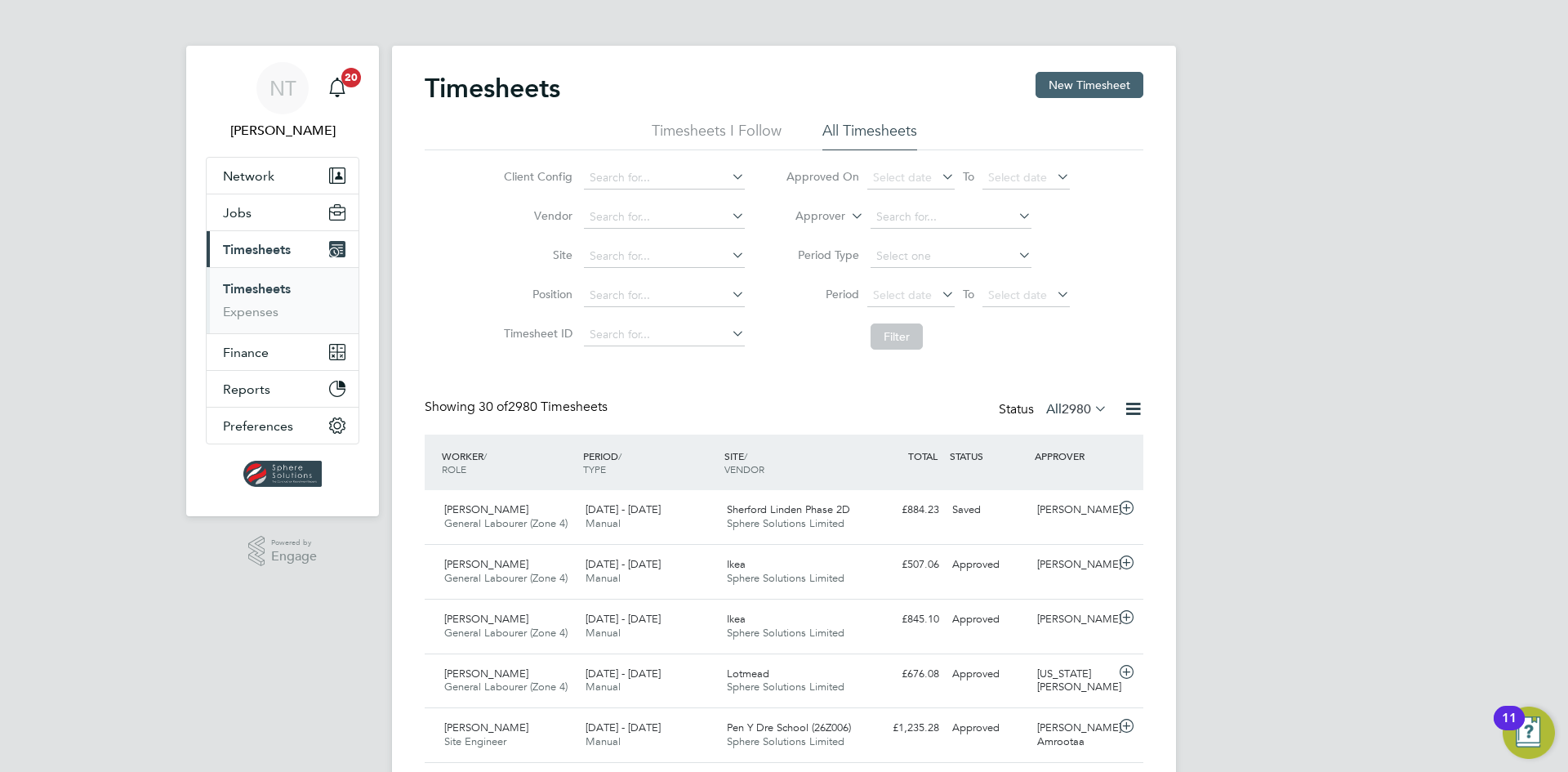
click at [1067, 89] on button "New Timesheet" at bounding box center [1089, 85] width 108 height 26
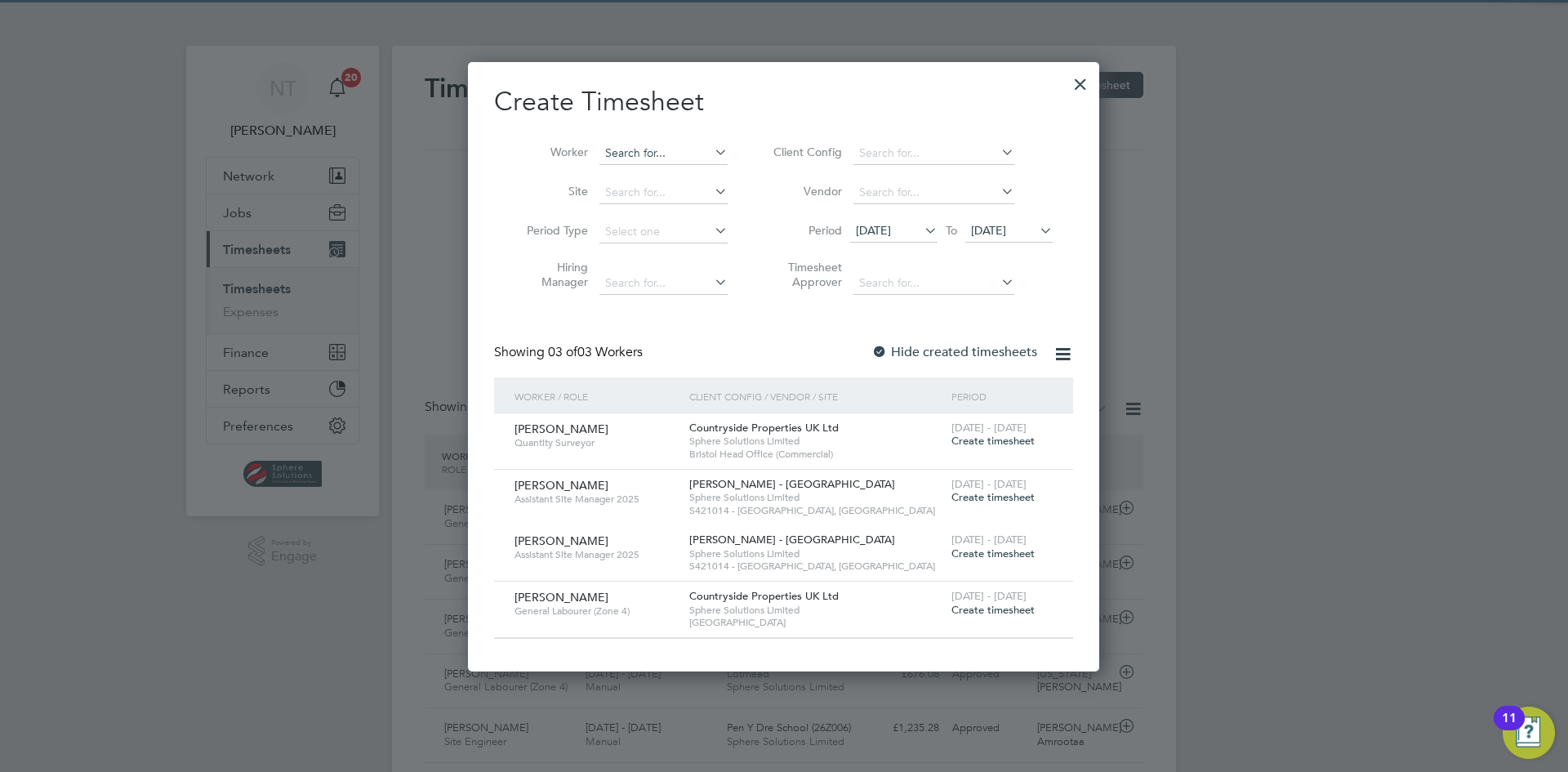
click at [613, 150] on input at bounding box center [663, 153] width 128 height 23
click at [635, 174] on li "[PERSON_NAME]" at bounding box center [663, 175] width 130 height 22
type input "[PERSON_NAME]"
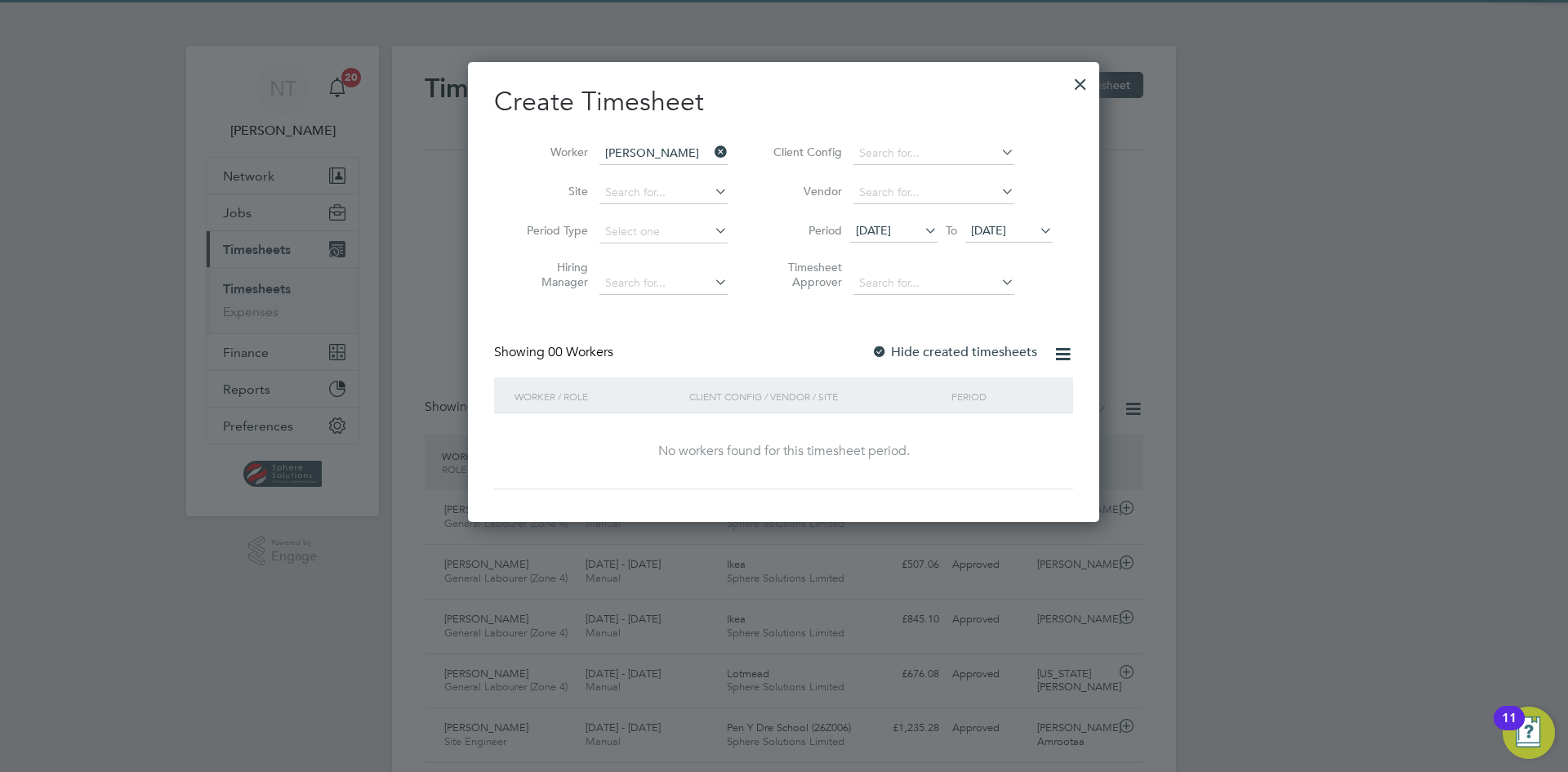
click at [891, 231] on span "[DATE]" at bounding box center [873, 230] width 35 height 14
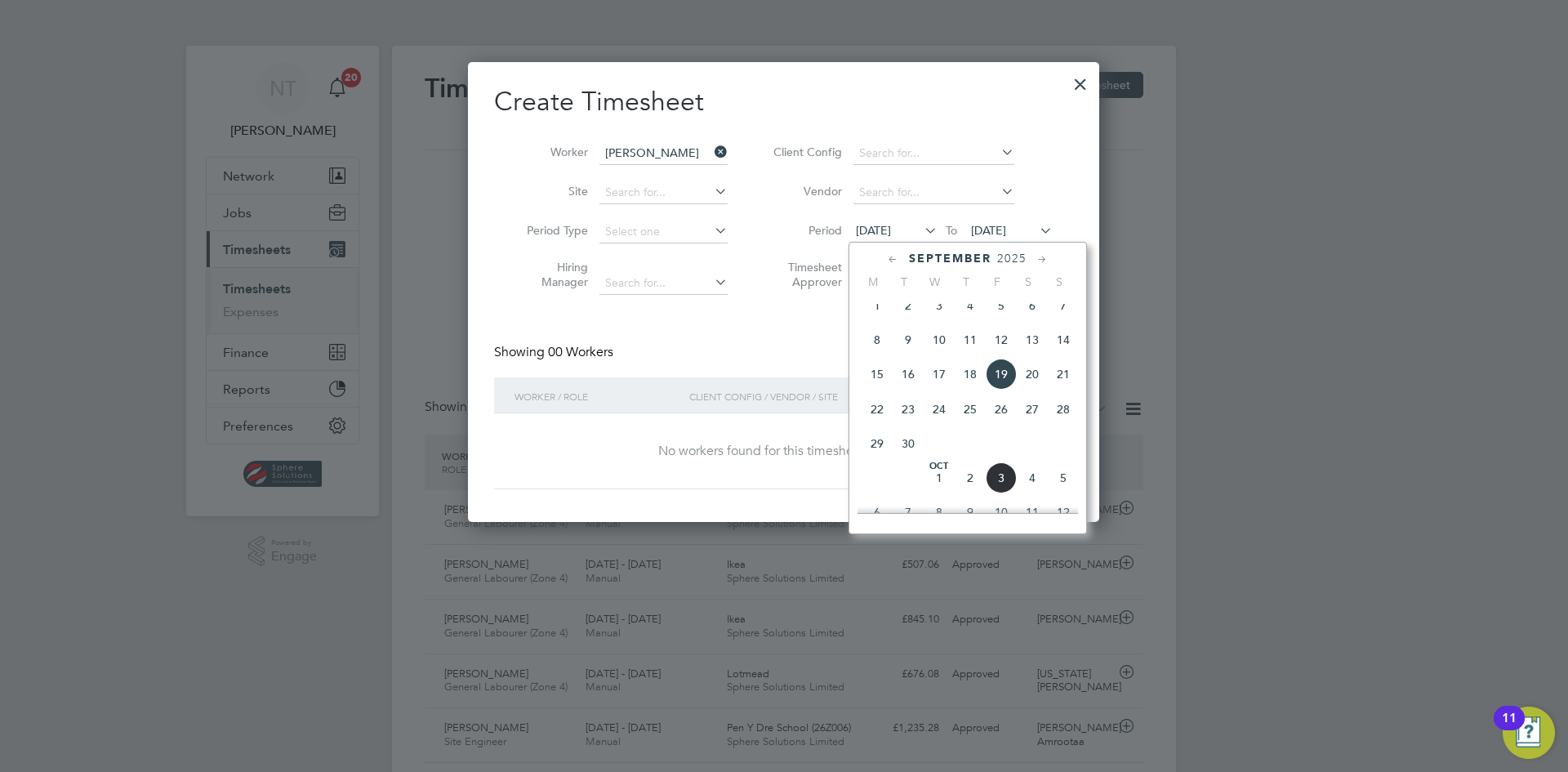
click at [1000, 485] on span "3" at bounding box center [1001, 478] width 31 height 31
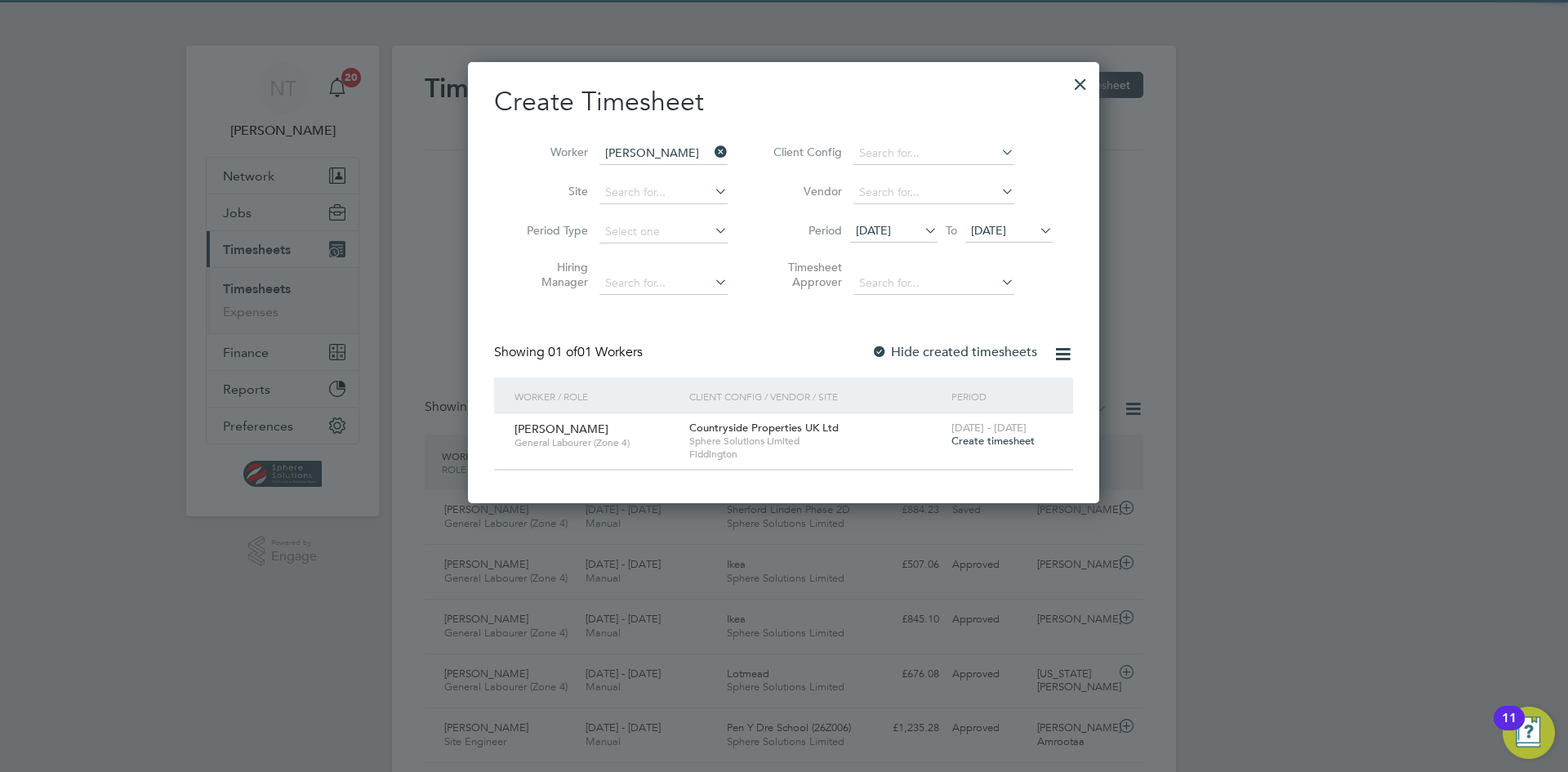
click at [983, 442] on span "Create timesheet" at bounding box center [993, 440] width 83 height 14
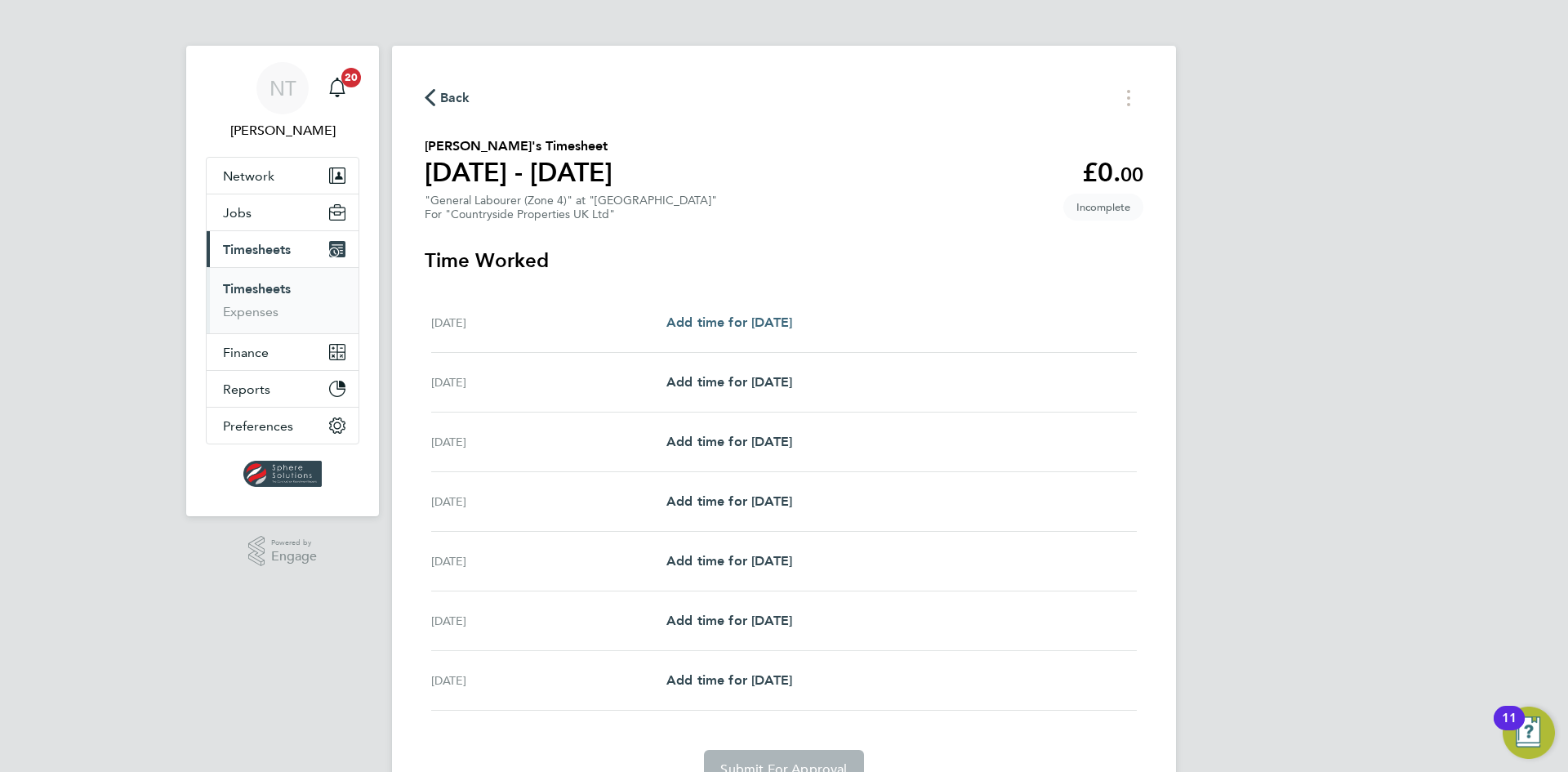
click at [735, 315] on span "Add time for [DATE]" at bounding box center [729, 322] width 126 height 15
select select "30"
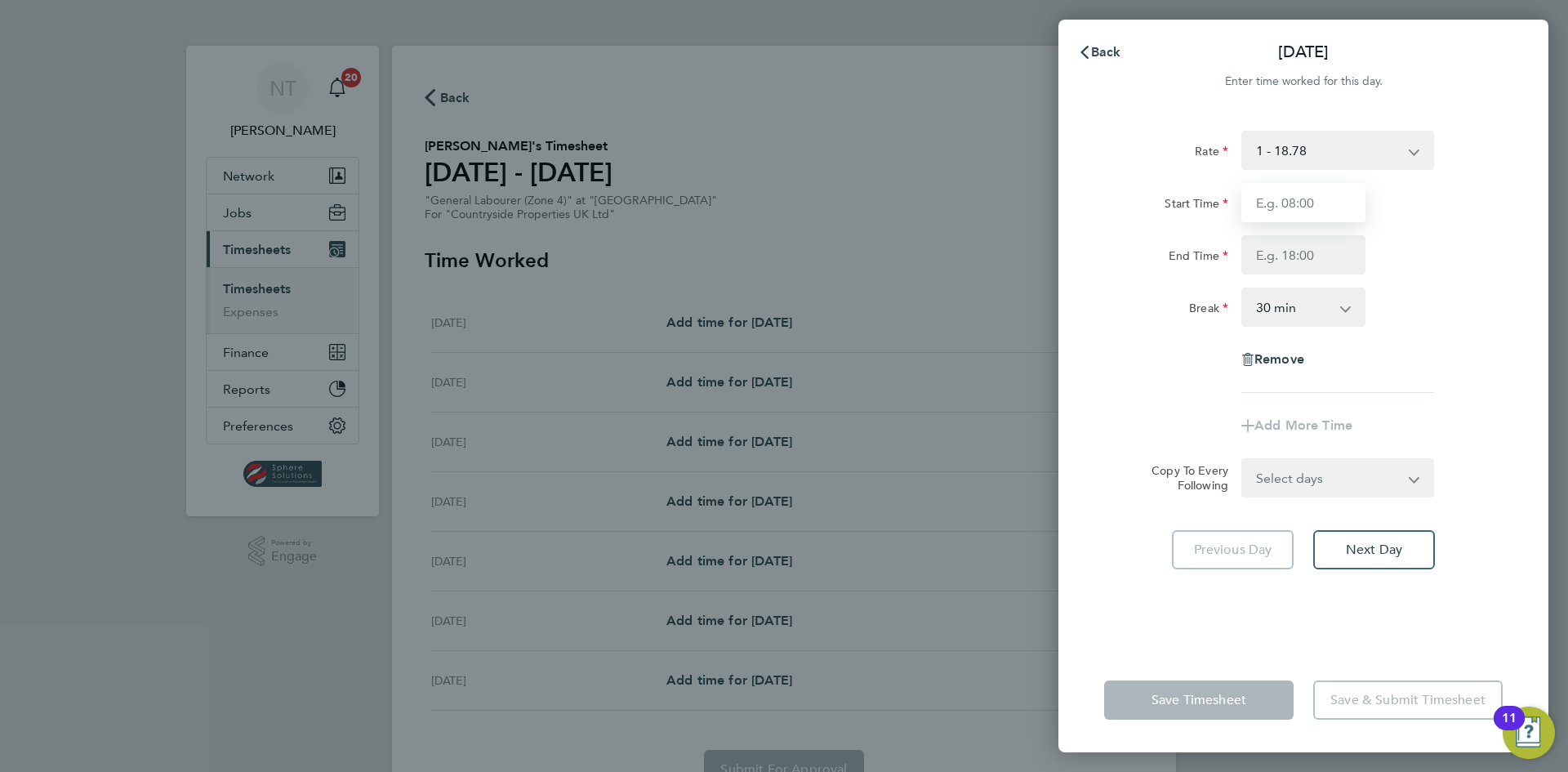
click at [1287, 209] on input "Start Time" at bounding box center [1303, 202] width 124 height 39
type input "07:30"
type input "17:00"
click at [1433, 241] on div "End Time 17:00" at bounding box center [1303, 255] width 411 height 39
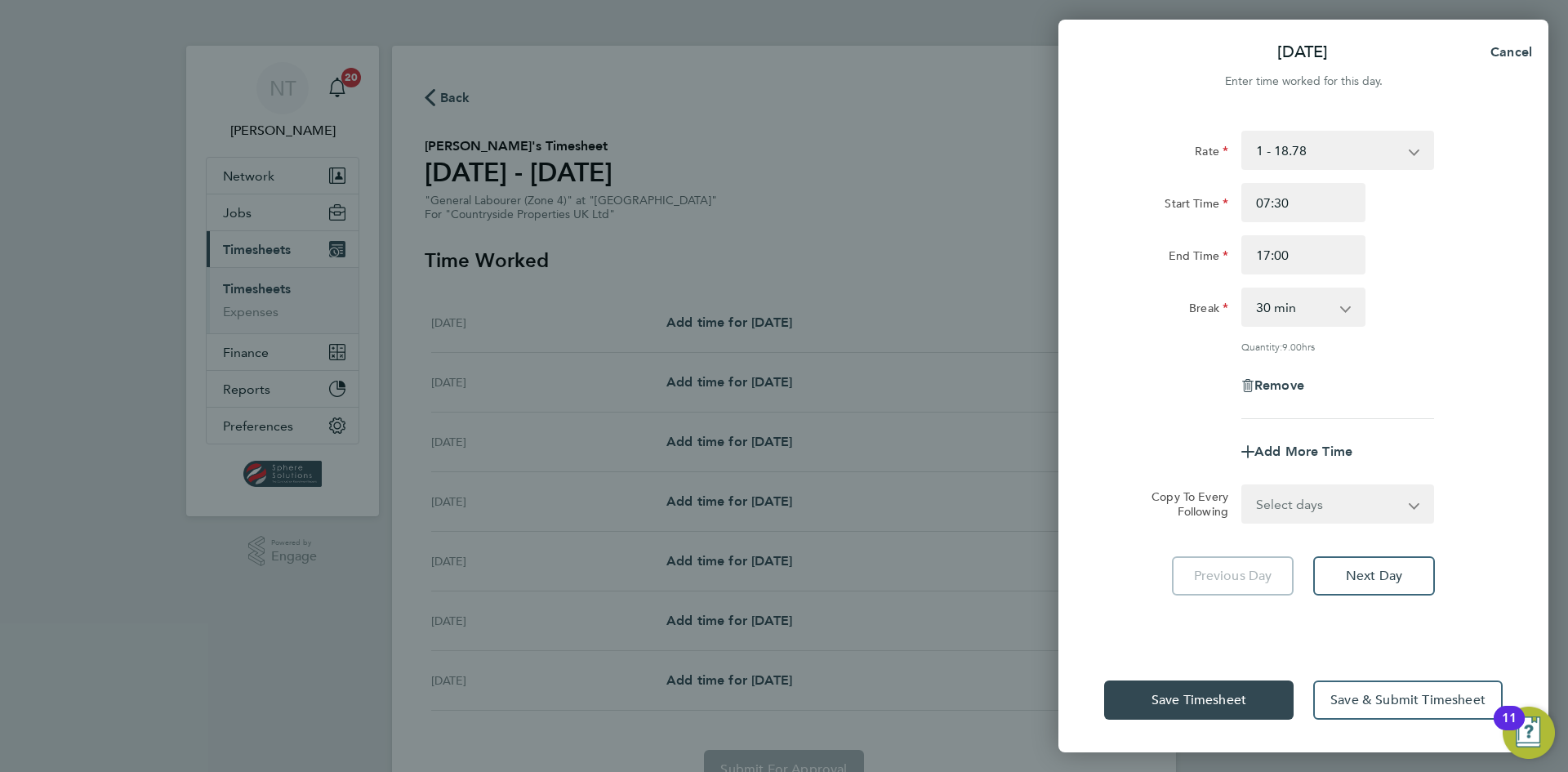
click at [1334, 510] on select "Select days Day Weekday (Mon-Fri) Weekend (Sat-Sun) [DATE] [DATE] [DATE] [DATE]…" at bounding box center [1328, 504] width 172 height 36
select select "WEEKDAY"
click at [1243, 486] on select "Select days Day Weekday (Mon-Fri) Weekend (Sat-Sun) [DATE] [DATE] [DATE] [DATE]…" at bounding box center [1328, 504] width 172 height 36
select select "[DATE]"
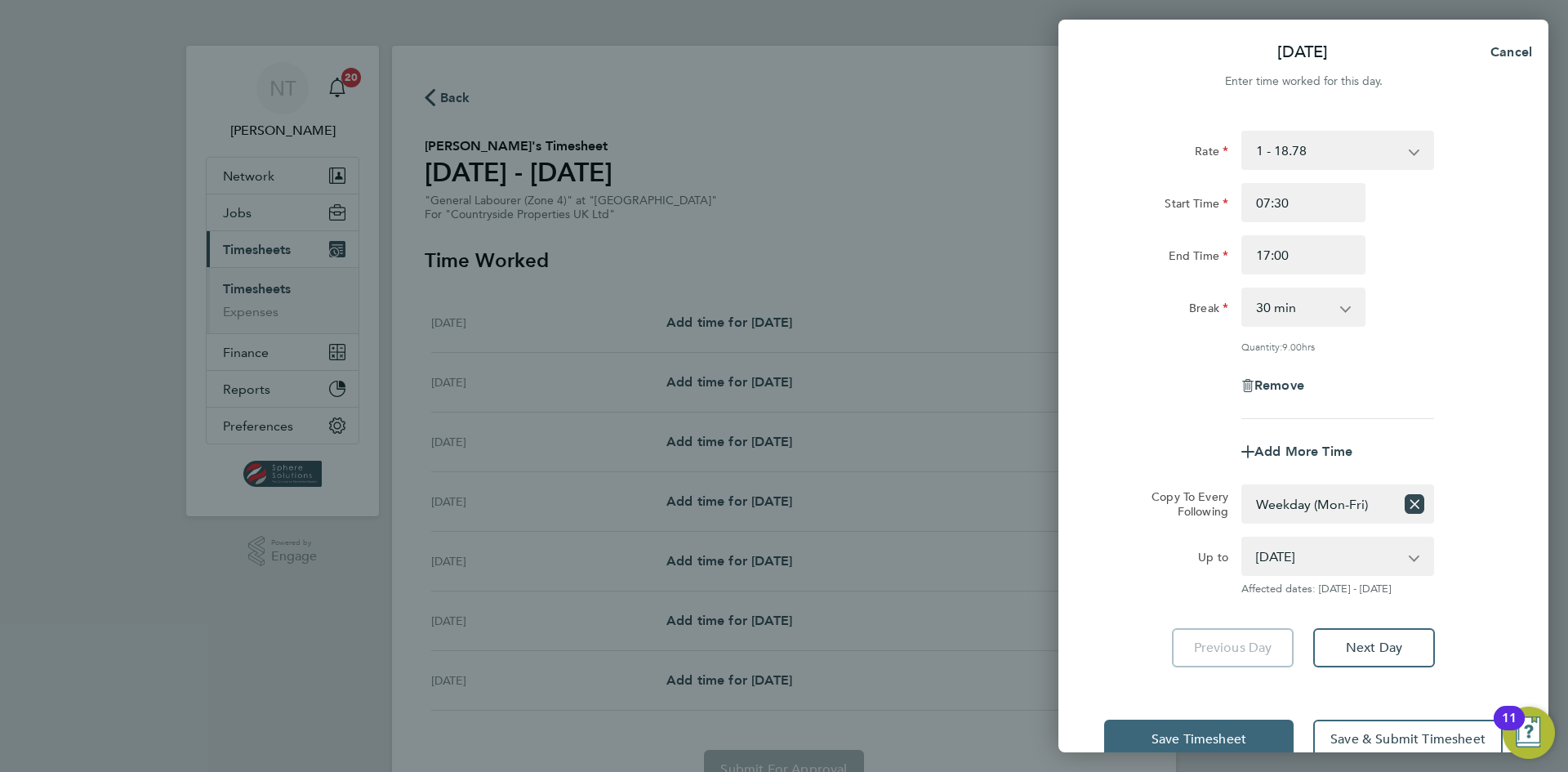
click at [1219, 731] on span "Save Timesheet" at bounding box center [1198, 739] width 94 height 16
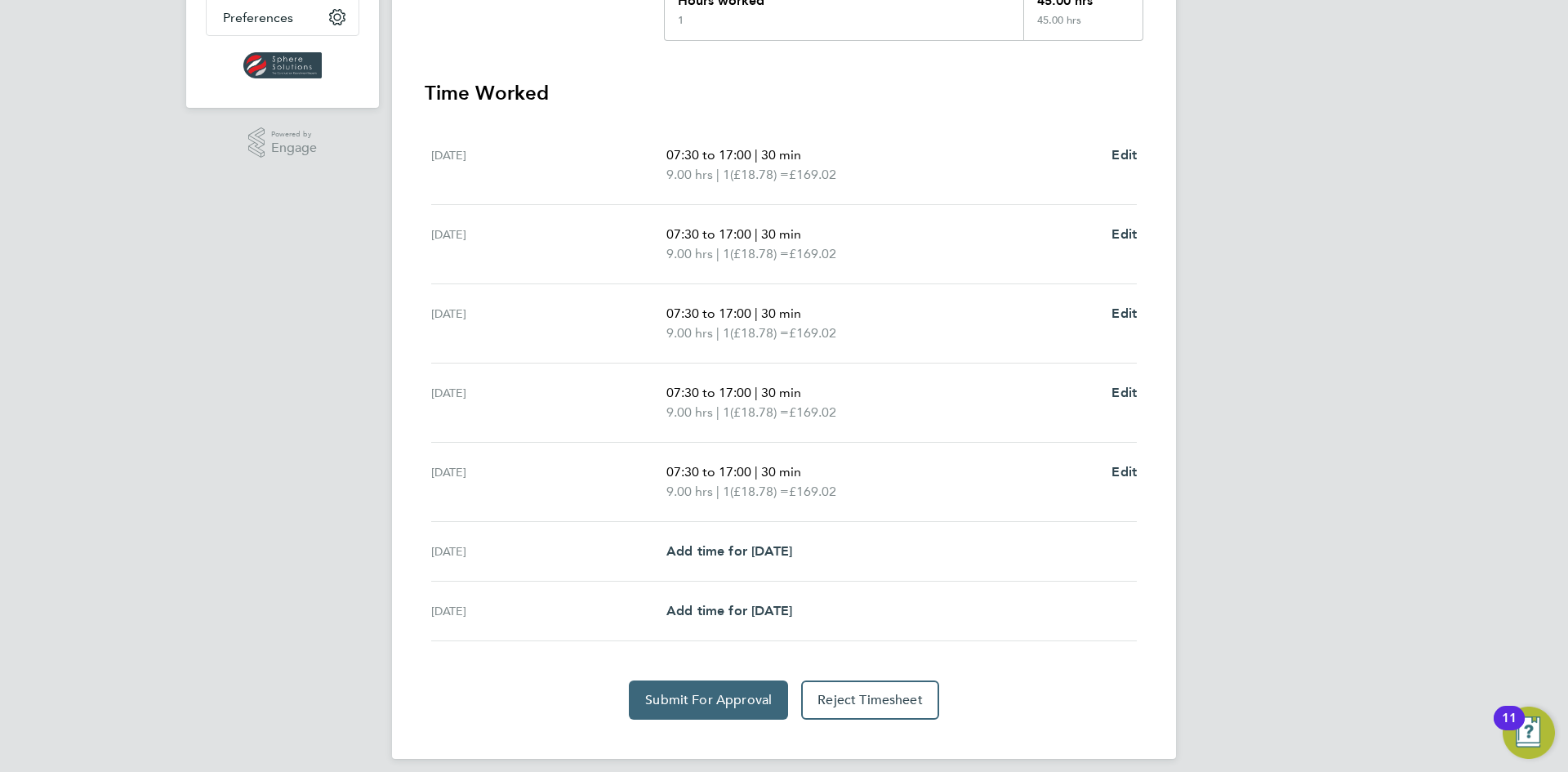
click at [718, 701] on span "Submit For Approval" at bounding box center [708, 700] width 127 height 16
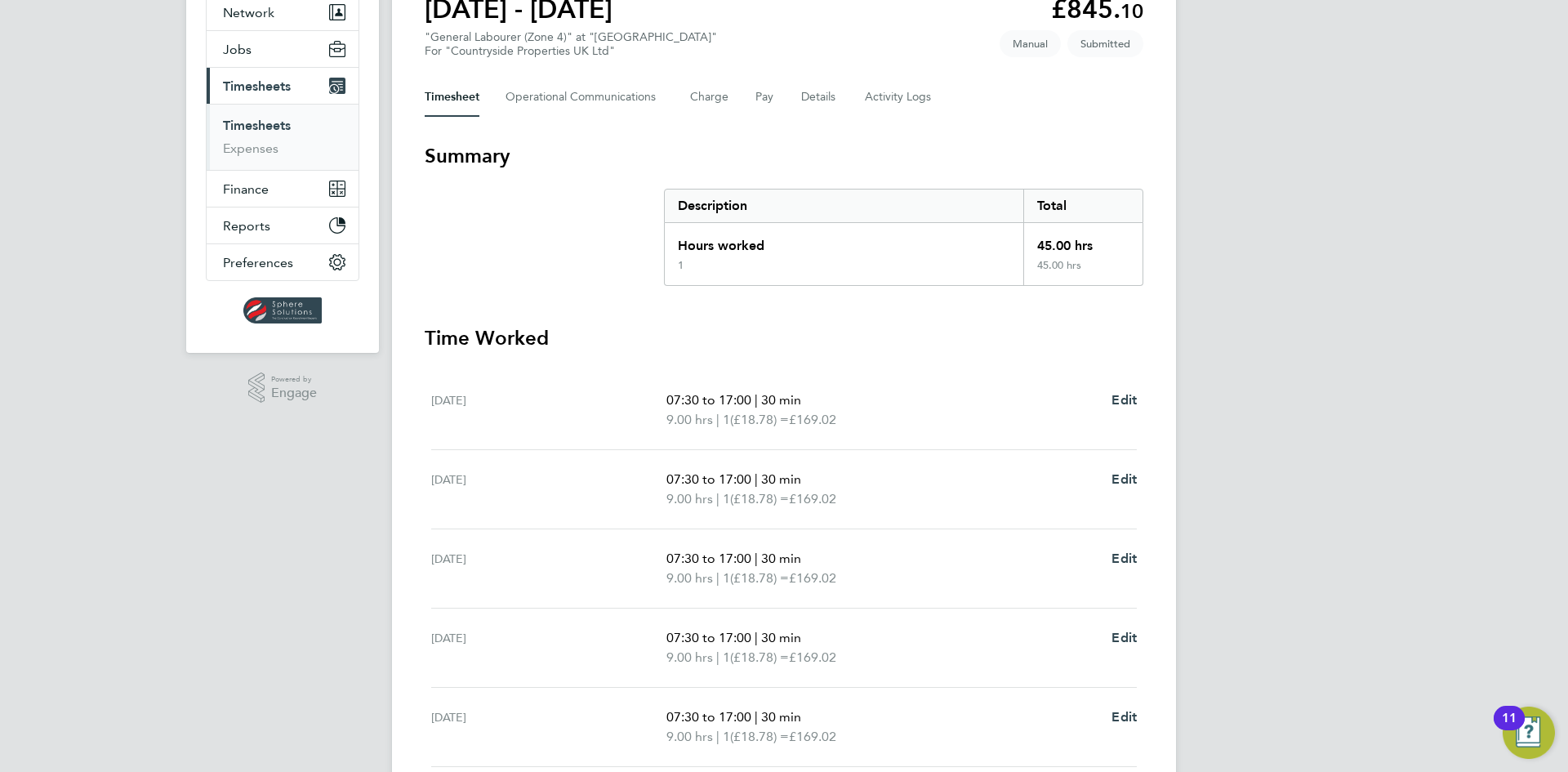
click at [263, 128] on link "Timesheets" at bounding box center [257, 125] width 68 height 15
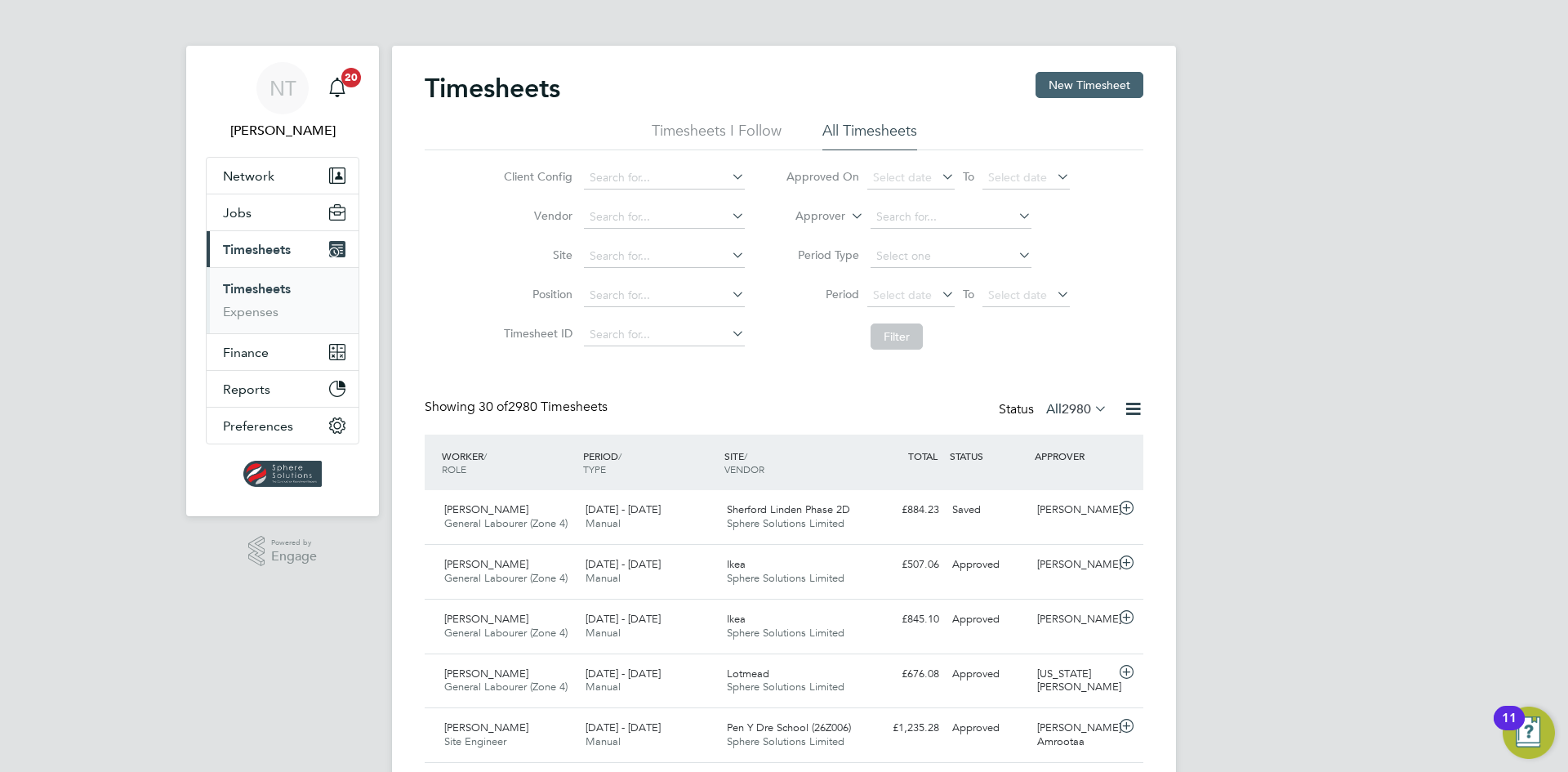
click at [1053, 82] on button "New Timesheet" at bounding box center [1089, 85] width 108 height 26
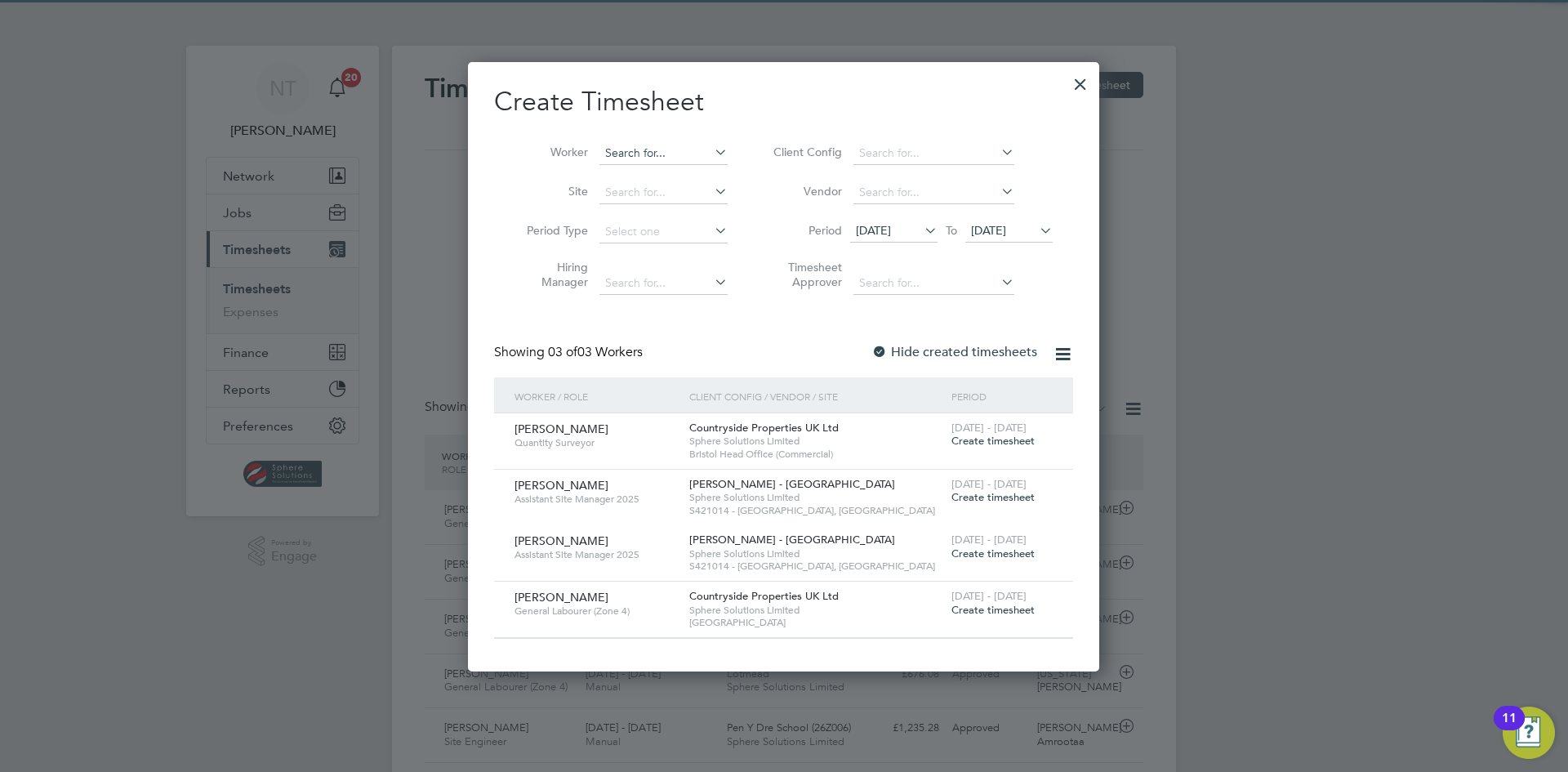
click at [624, 150] on input at bounding box center [663, 153] width 128 height 23
click at [620, 164] on li "[PERSON_NAME] [PERSON_NAME]" at bounding box center [663, 175] width 130 height 22
type input "[PERSON_NAME]"
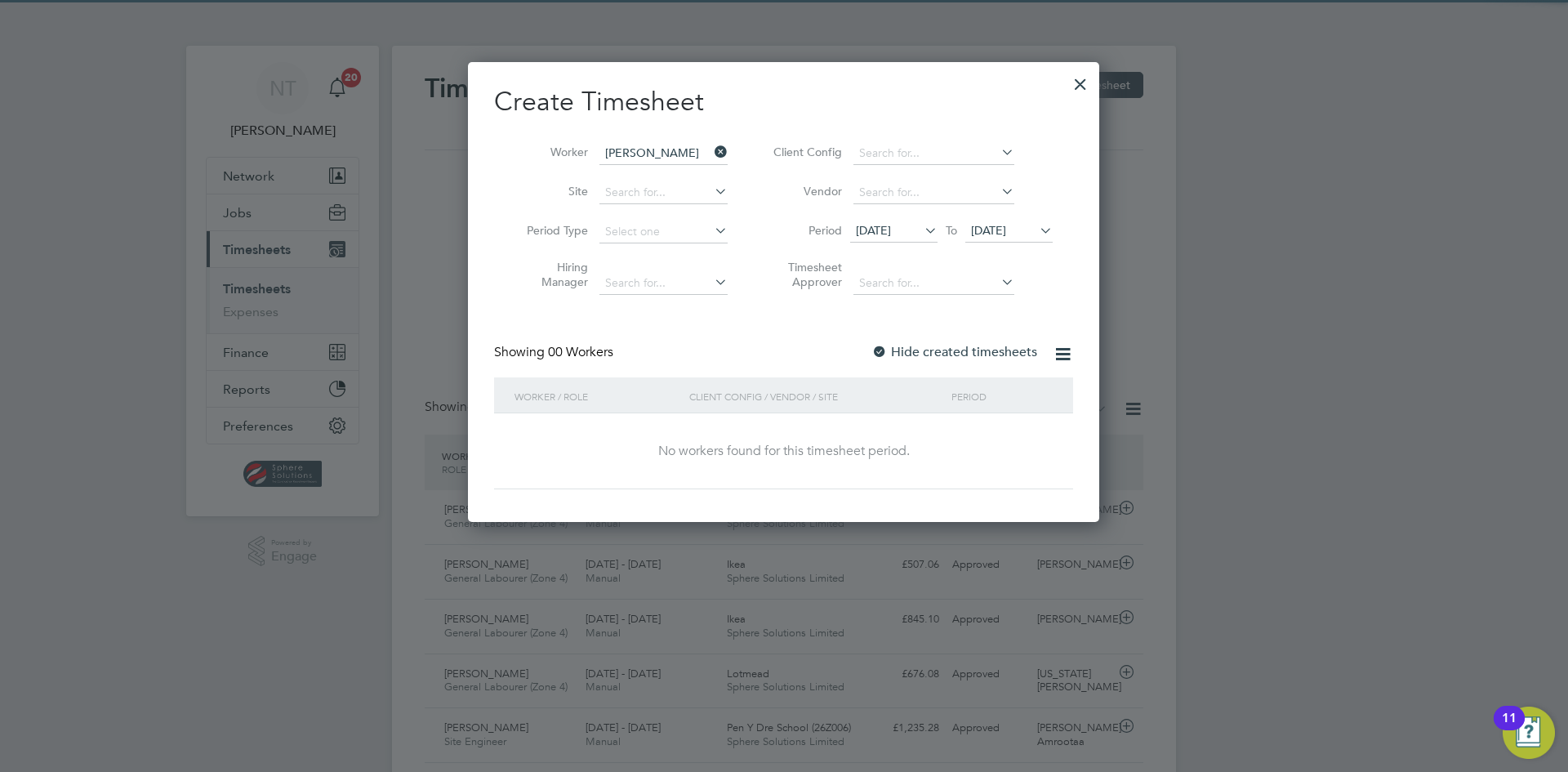
click at [882, 222] on span "[DATE]" at bounding box center [893, 231] width 88 height 22
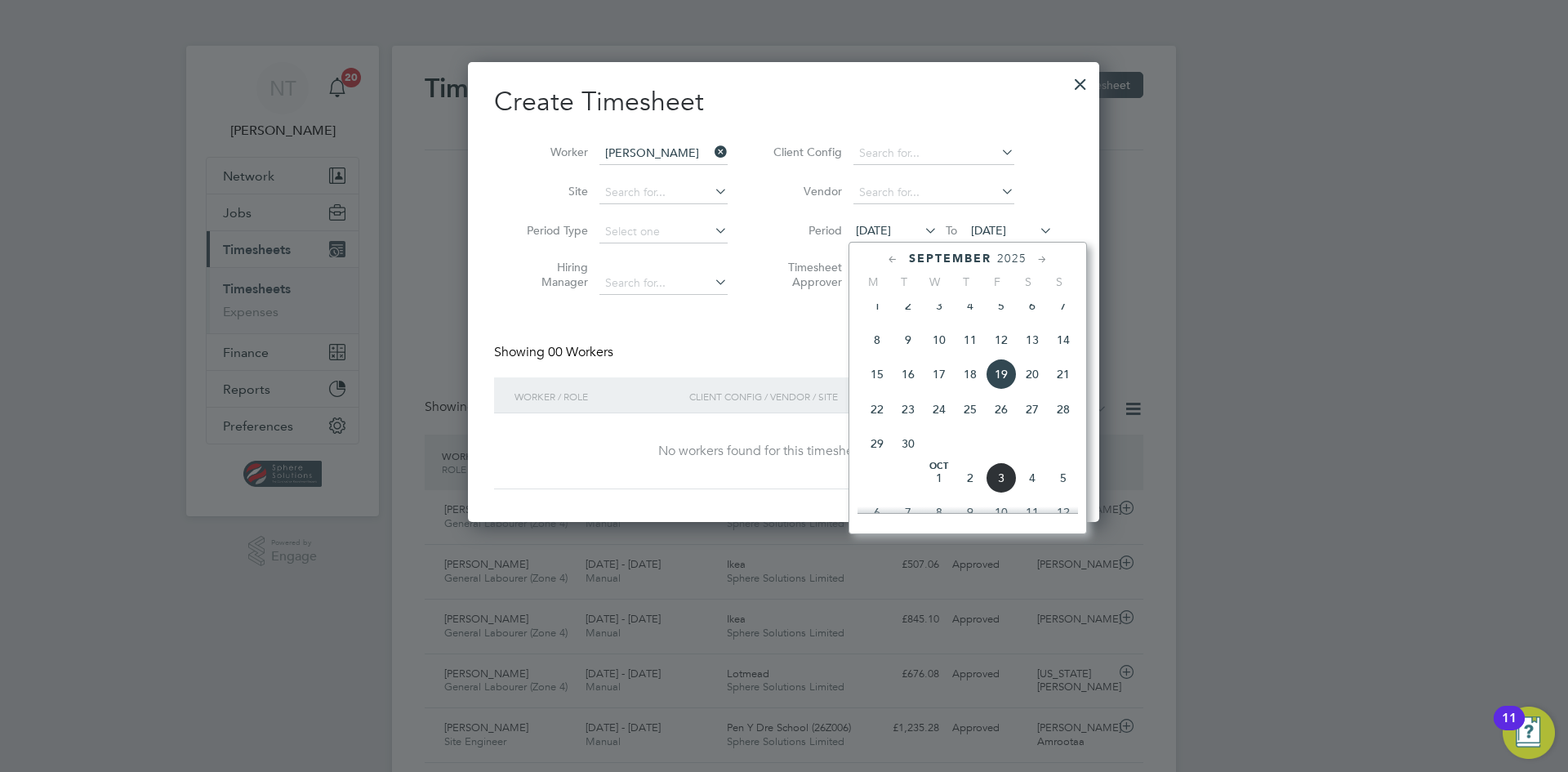
click at [1007, 493] on span "3" at bounding box center [1001, 478] width 31 height 31
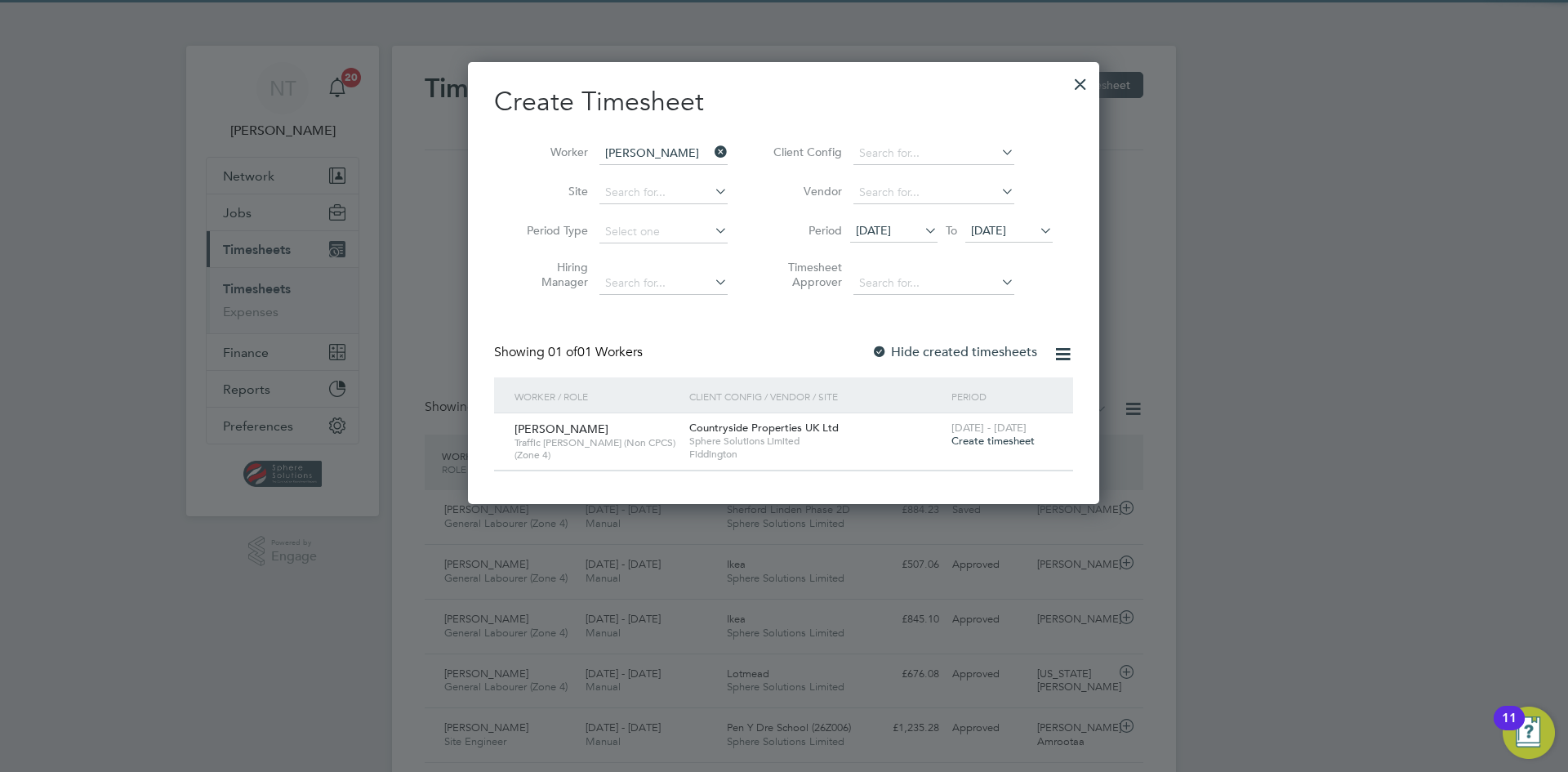
click at [981, 440] on span "Create timesheet" at bounding box center [993, 440] width 83 height 14
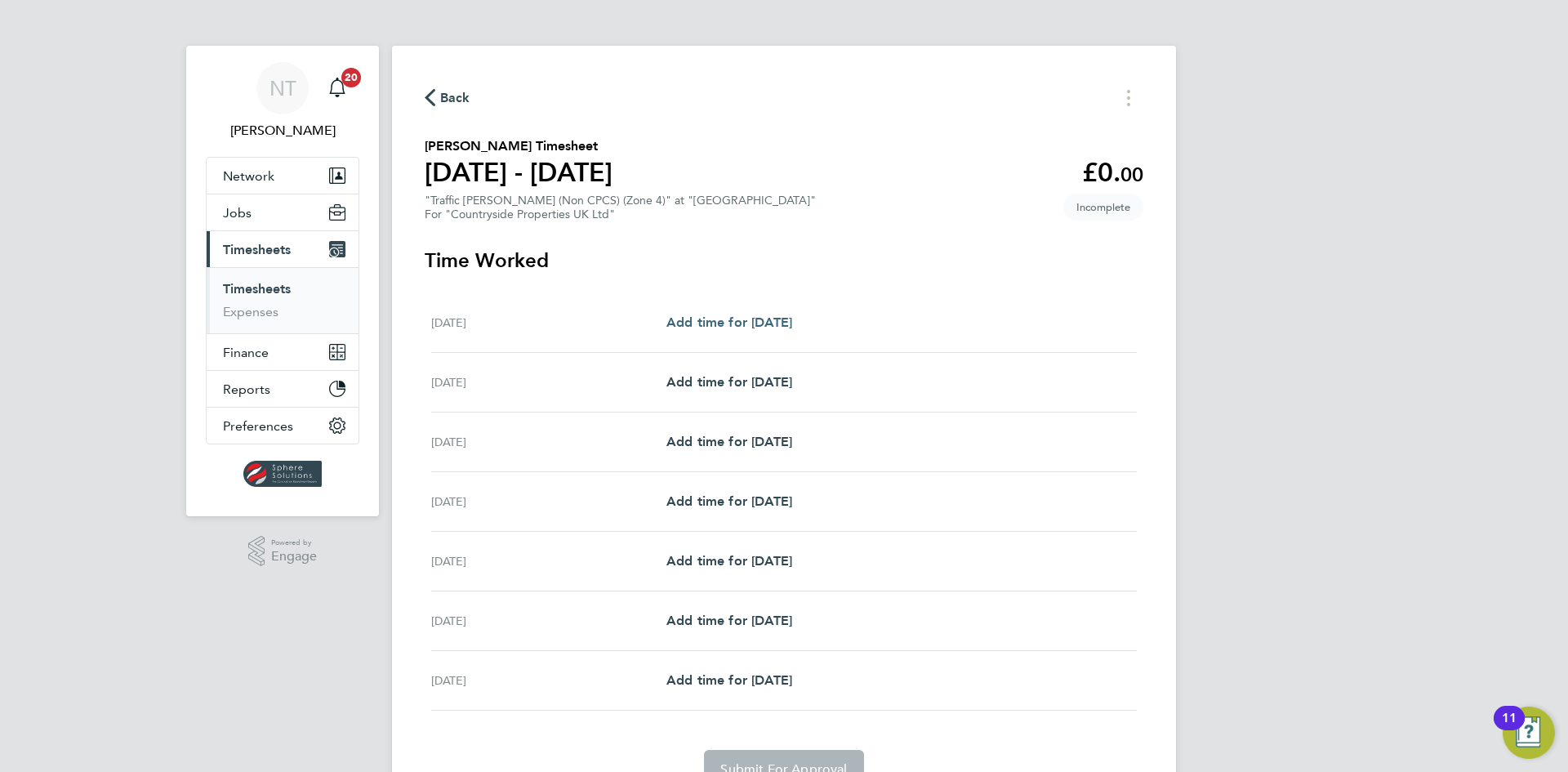
click at [749, 317] on span "Add time for [DATE]" at bounding box center [729, 322] width 126 height 15
select select "30"
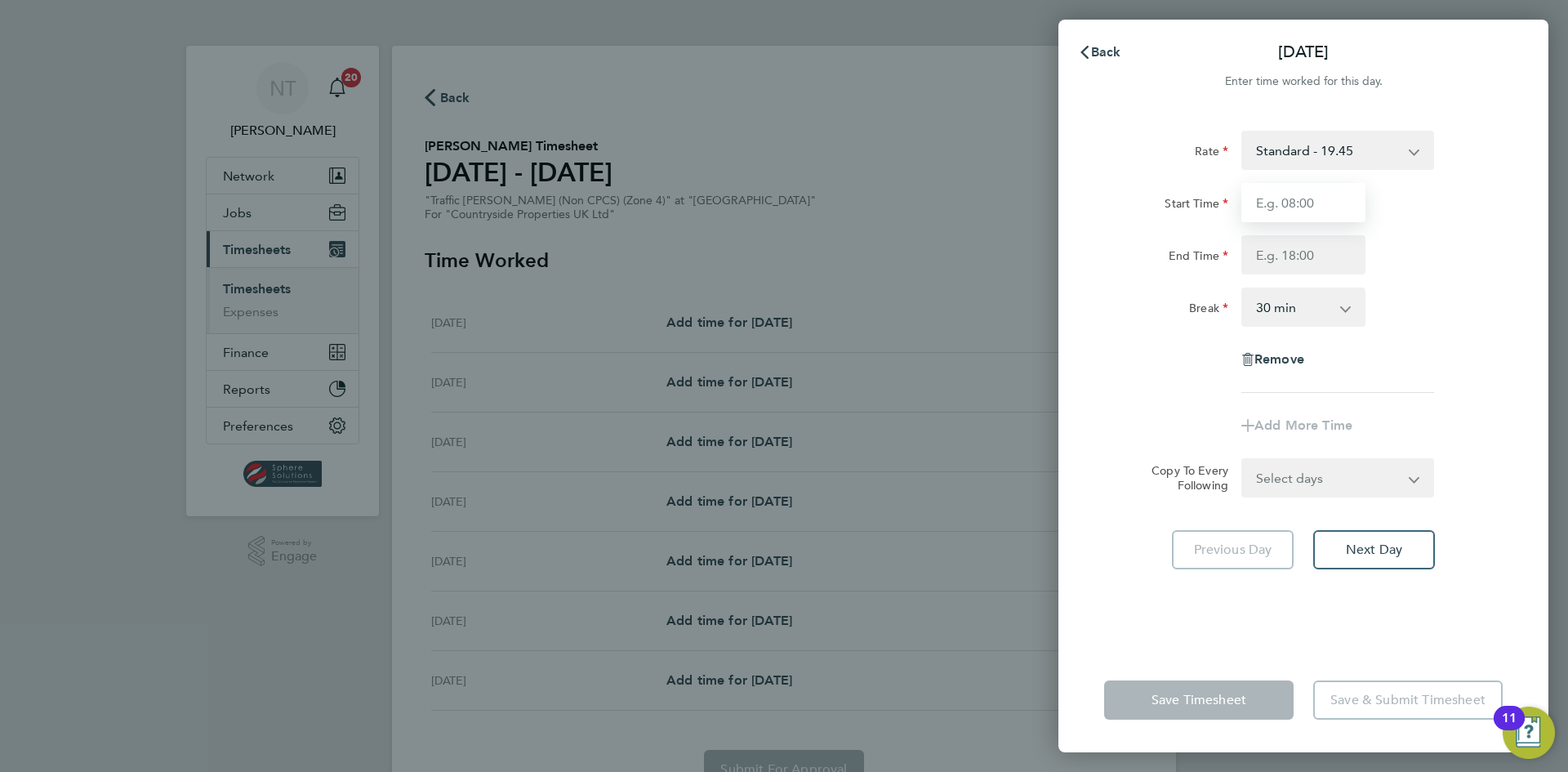
click at [1261, 196] on input "Start Time" at bounding box center [1303, 202] width 124 height 39
type input "07:30"
type input "17:00"
click at [1415, 260] on div "End Time 17:00" at bounding box center [1303, 255] width 411 height 39
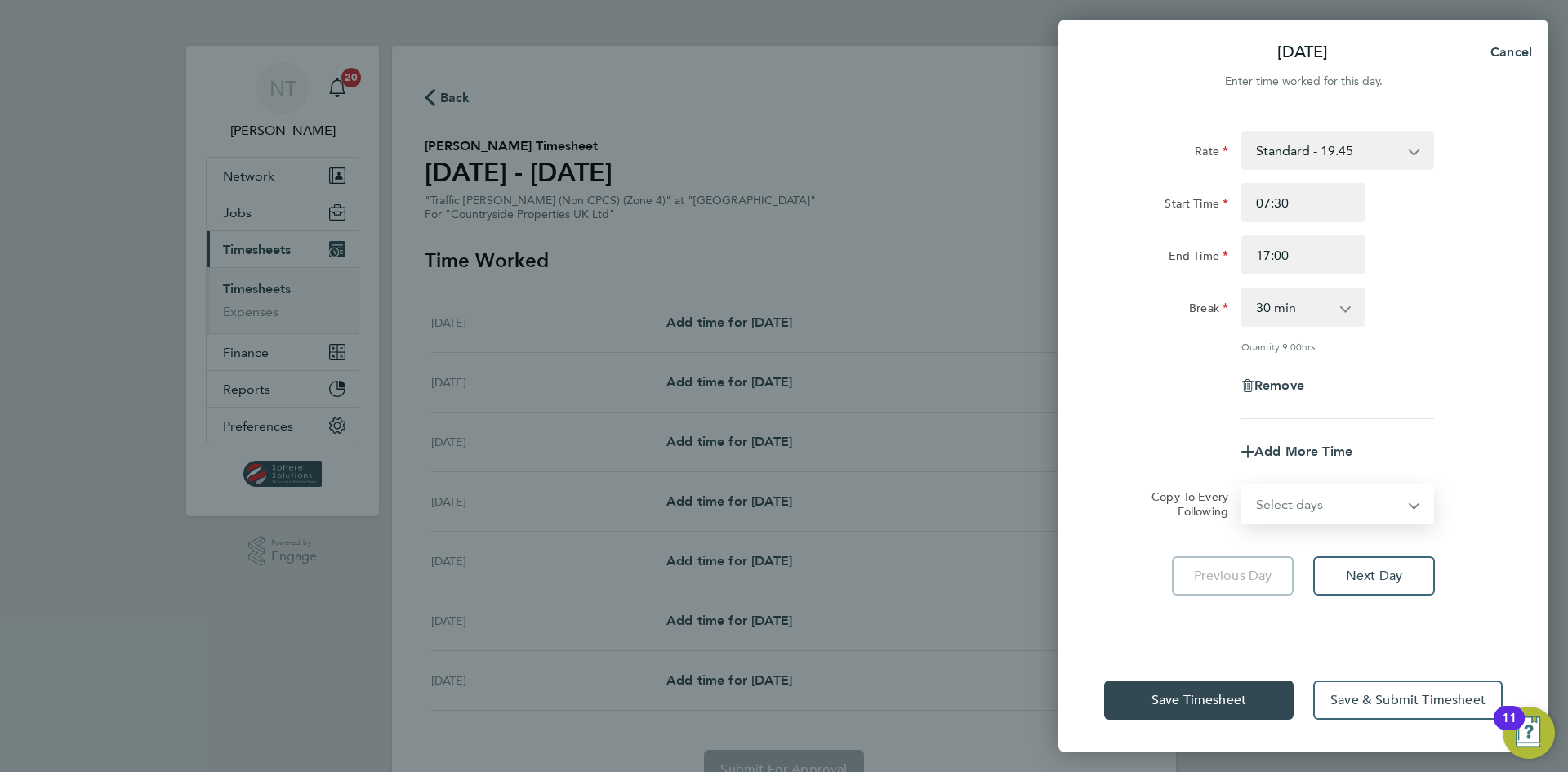
click at [1322, 498] on select "Select days Day Weekday (Mon-Fri) Weekend (Sat-Sun) [DATE] [DATE] [DATE] [DATE]…" at bounding box center [1328, 504] width 172 height 36
select select "TUE"
click at [1243, 486] on select "Select days Day Weekday (Mon-Fri) Weekend (Sat-Sun) [DATE] [DATE] [DATE] [DATE]…" at bounding box center [1328, 504] width 172 height 36
select select "[DATE]"
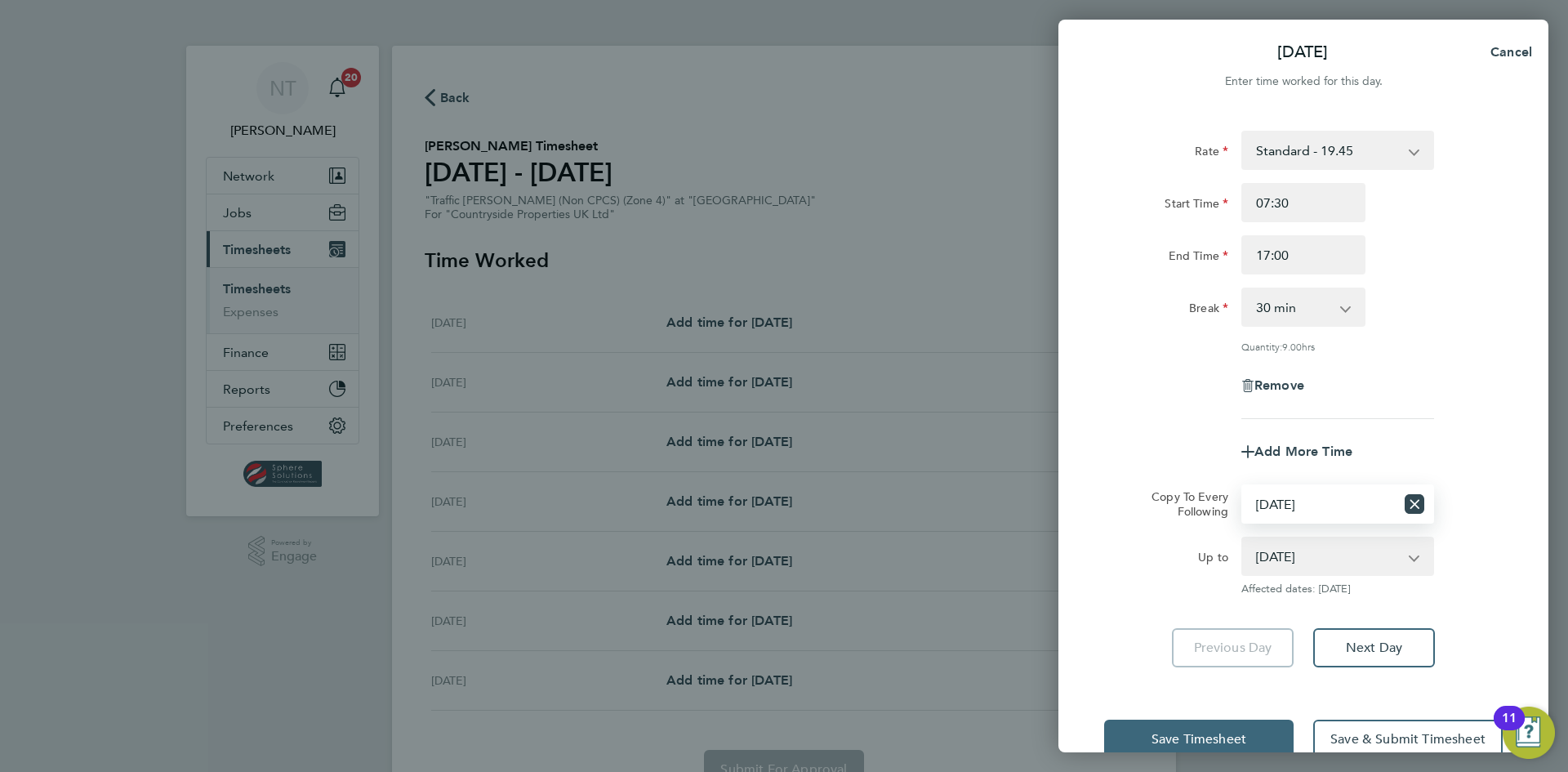
click at [1163, 725] on button "Save Timesheet" at bounding box center [1198, 739] width 190 height 39
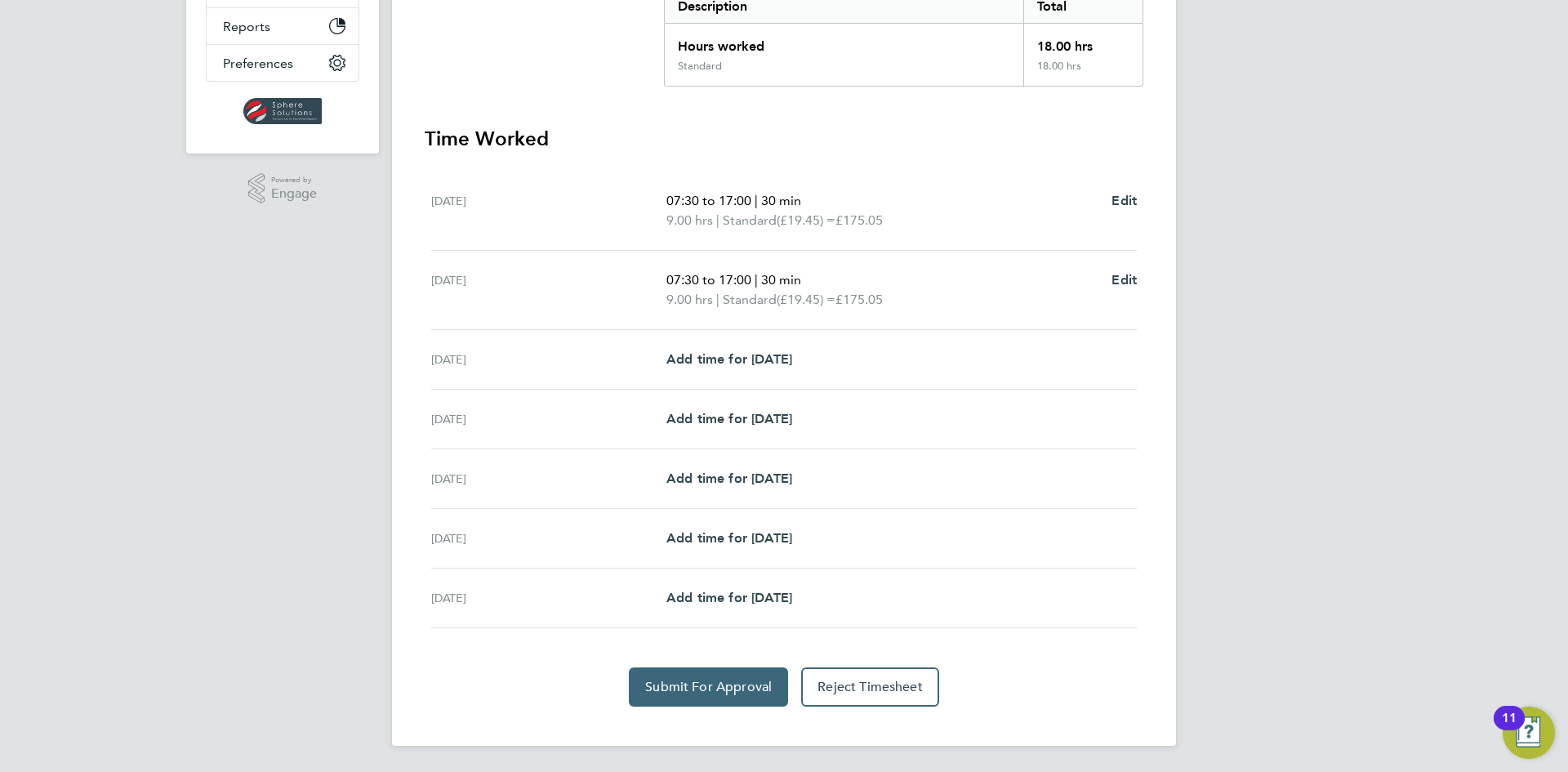
click at [725, 678] on button "Submit For Approval" at bounding box center [708, 687] width 159 height 39
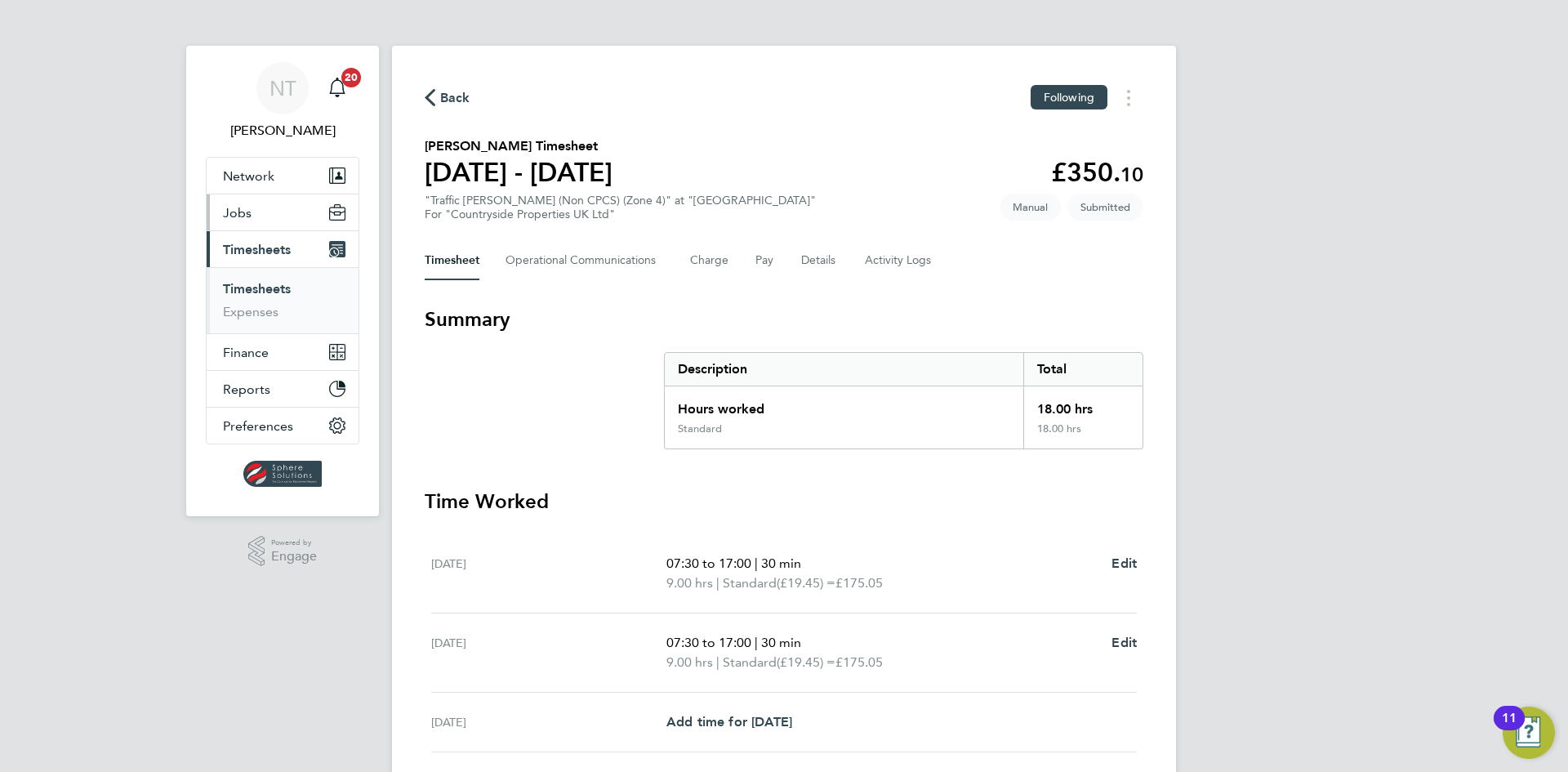
click at [240, 212] on span "Jobs" at bounding box center [237, 213] width 29 height 15
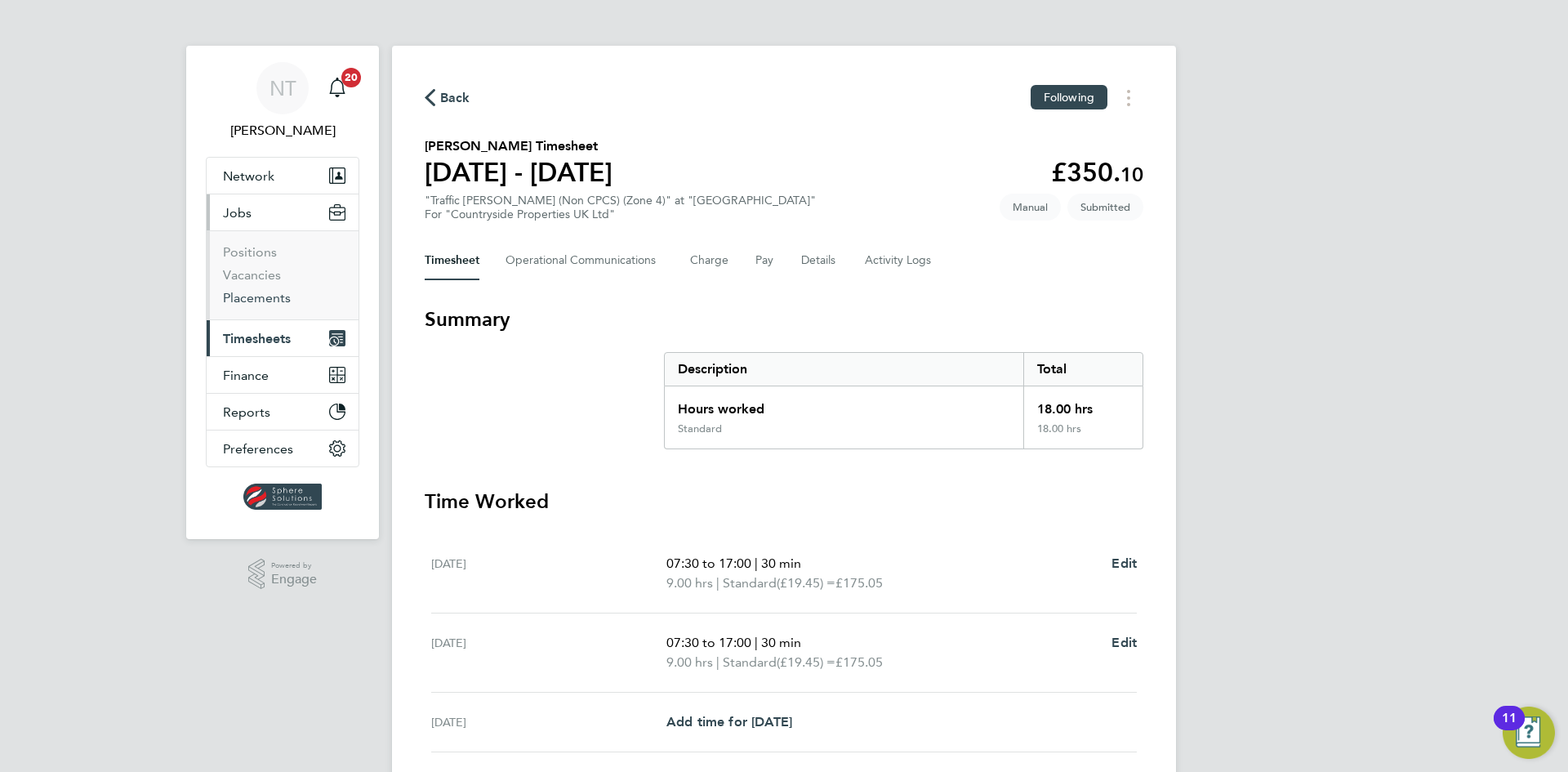
click at [252, 292] on link "Placements" at bounding box center [257, 298] width 68 height 15
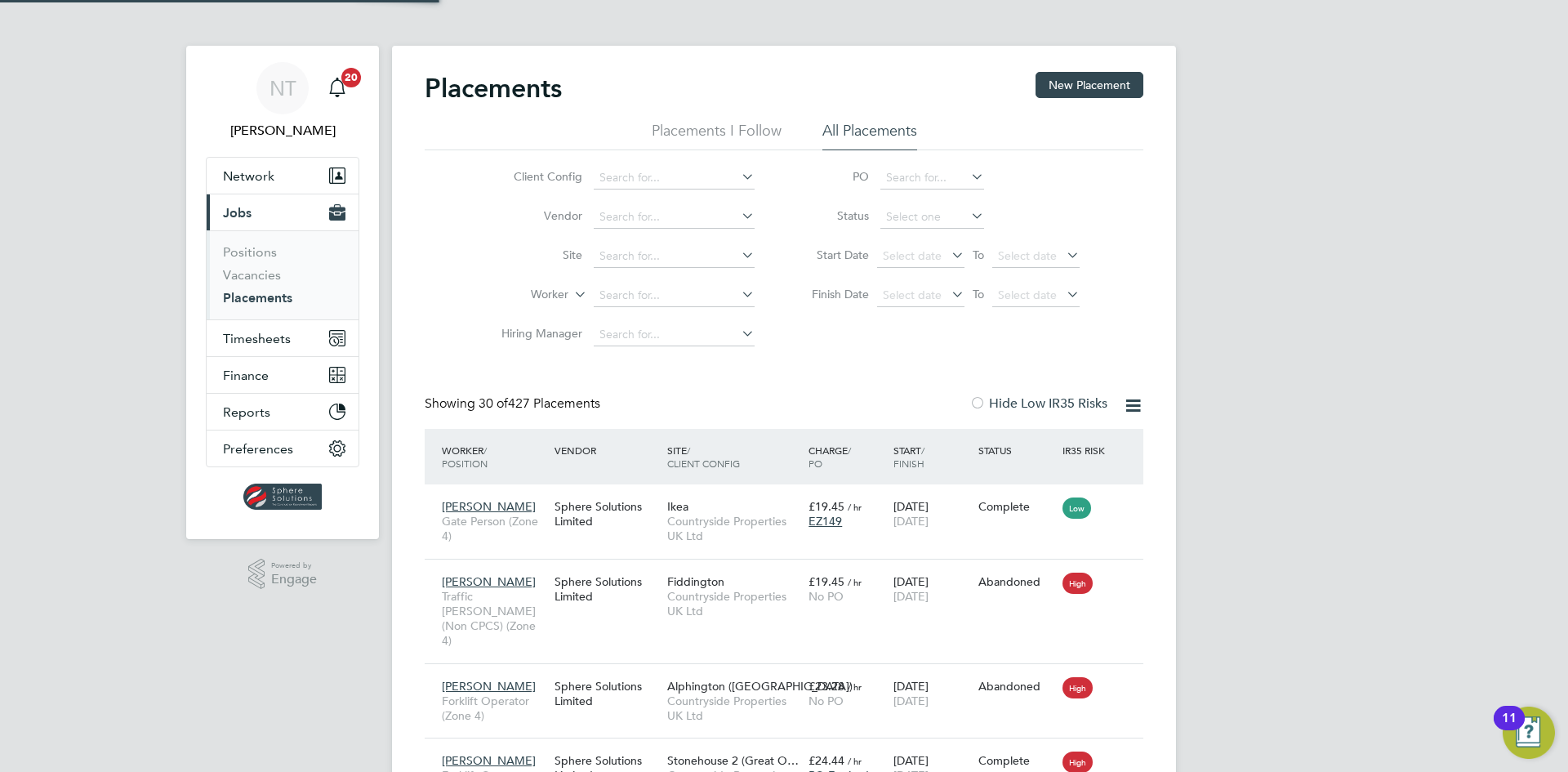
scroll to position [61, 142]
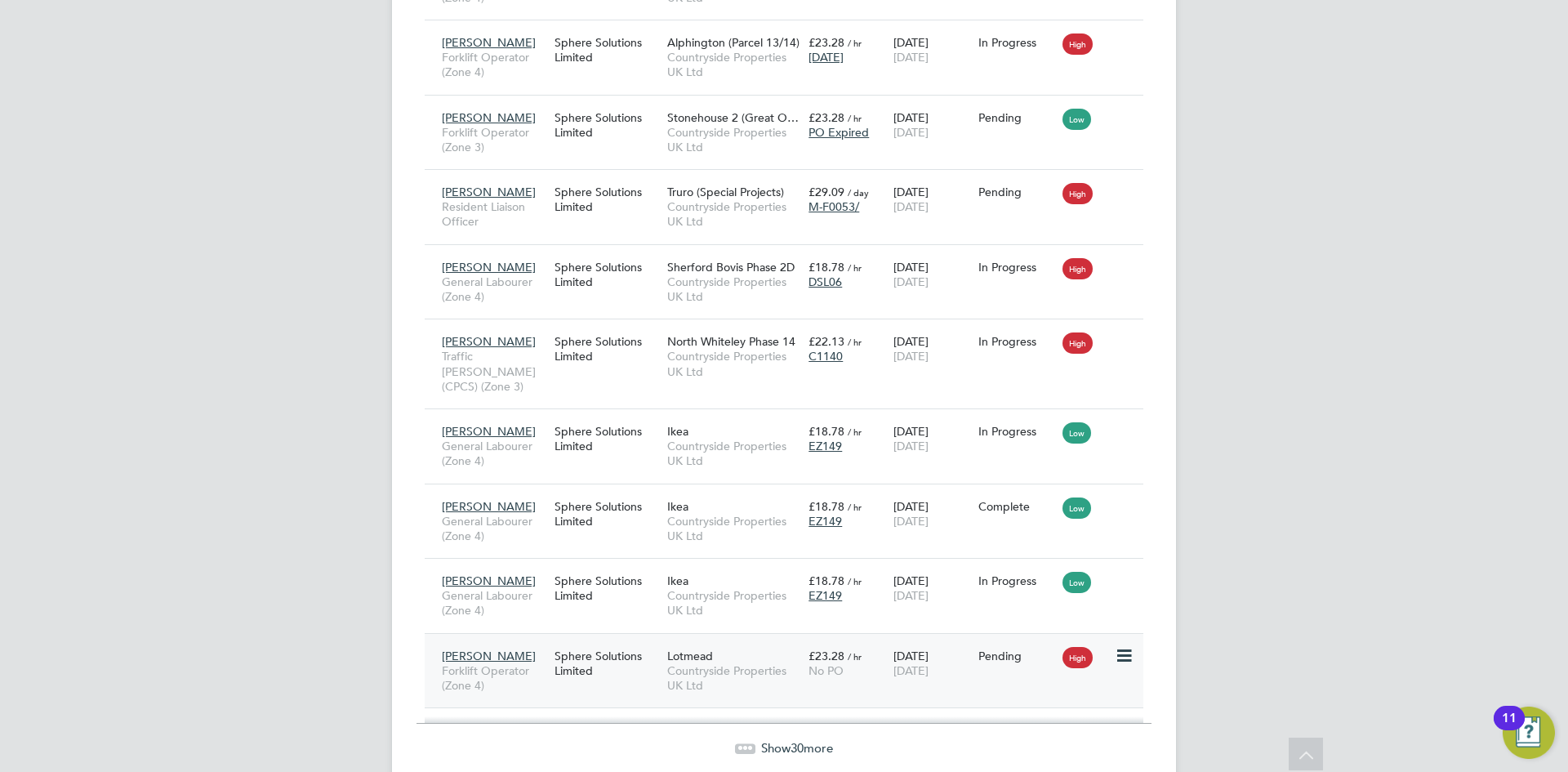
click at [1119, 646] on icon at bounding box center [1122, 656] width 16 height 20
click at [995, 696] on li "Start" at bounding box center [1049, 697] width 167 height 23
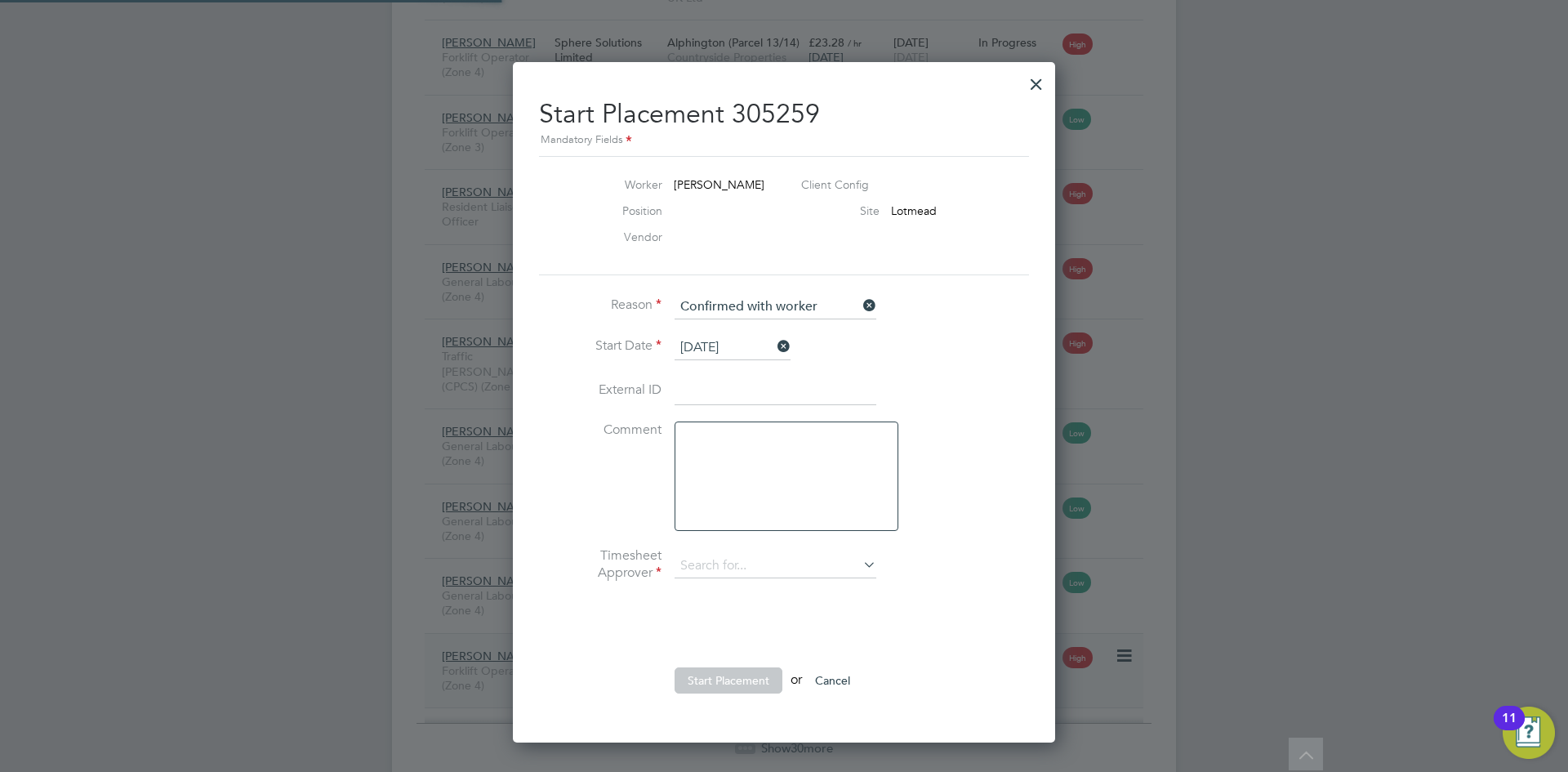
type input "[PERSON_NAME]"
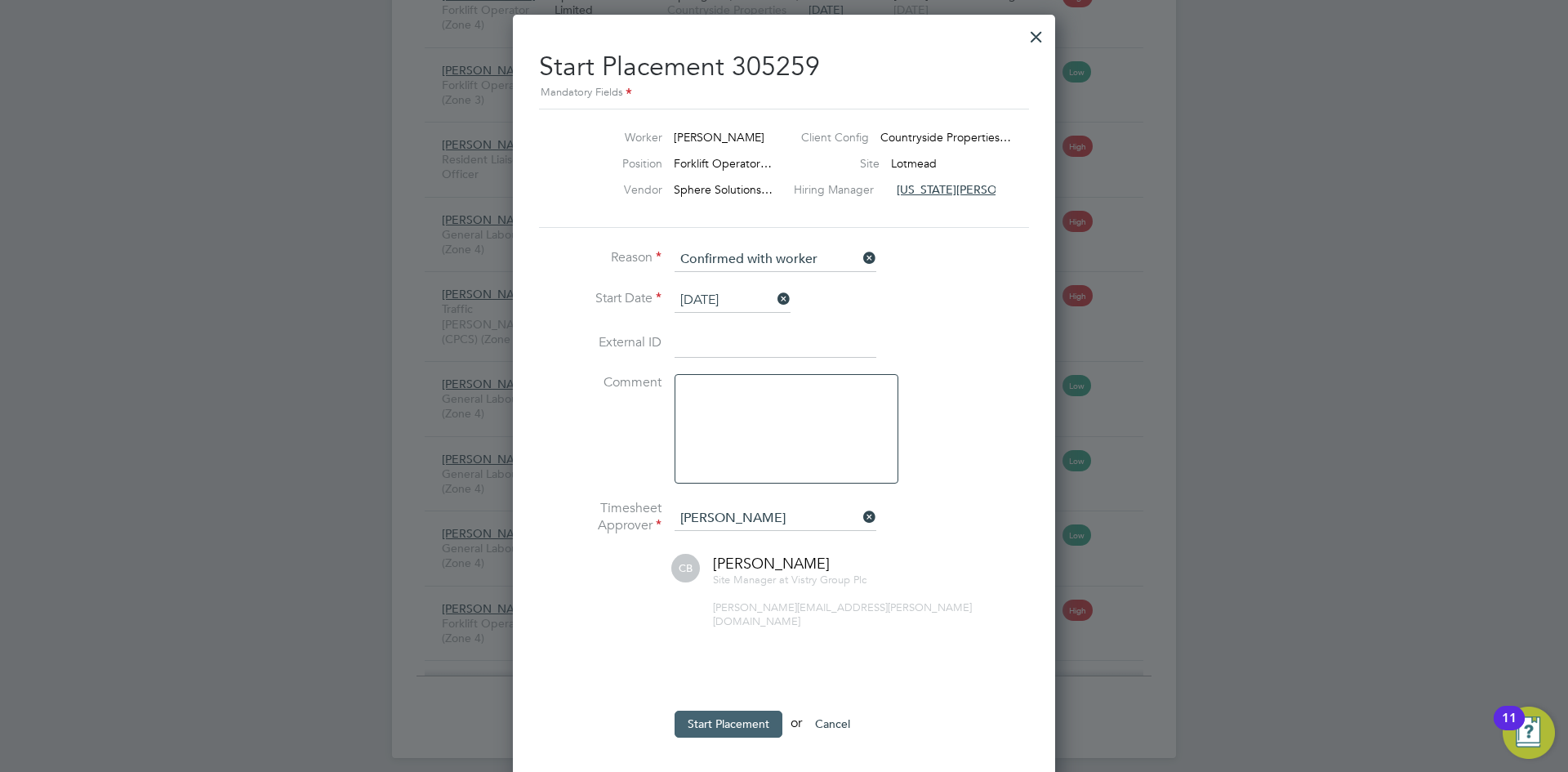
click at [733, 711] on button "Start Placement" at bounding box center [728, 724] width 108 height 26
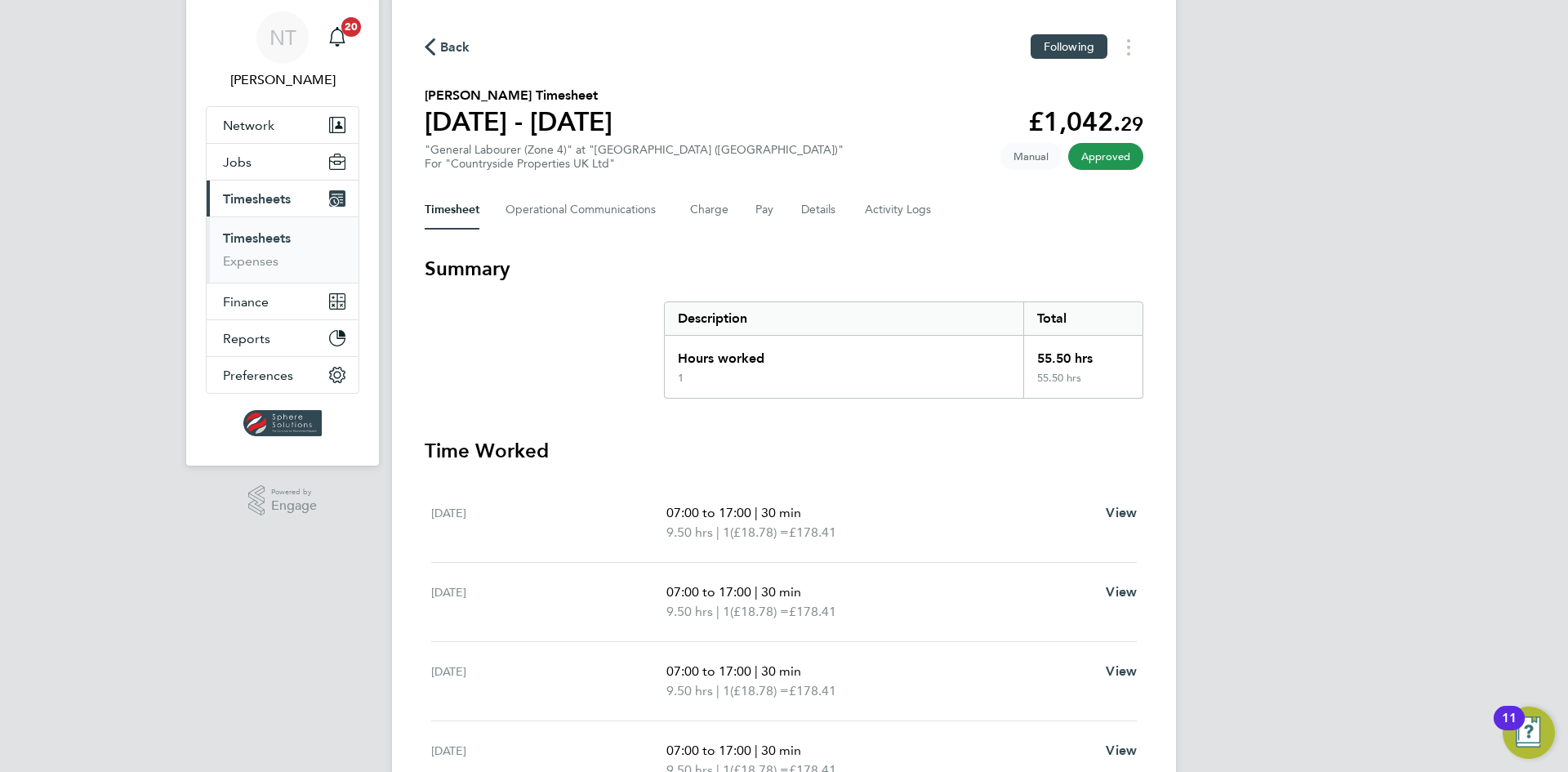
scroll to position [32, 0]
